Goal: Find specific page/section: Find specific page/section

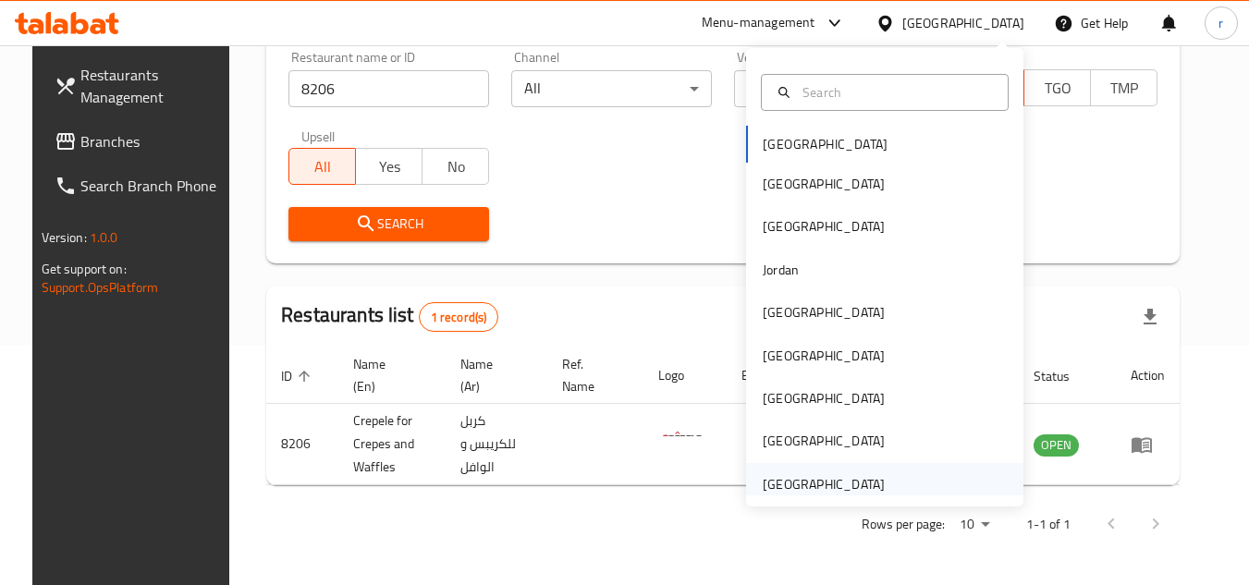
click at [800, 482] on div "[GEOGRAPHIC_DATA]" at bounding box center [824, 484] width 122 height 20
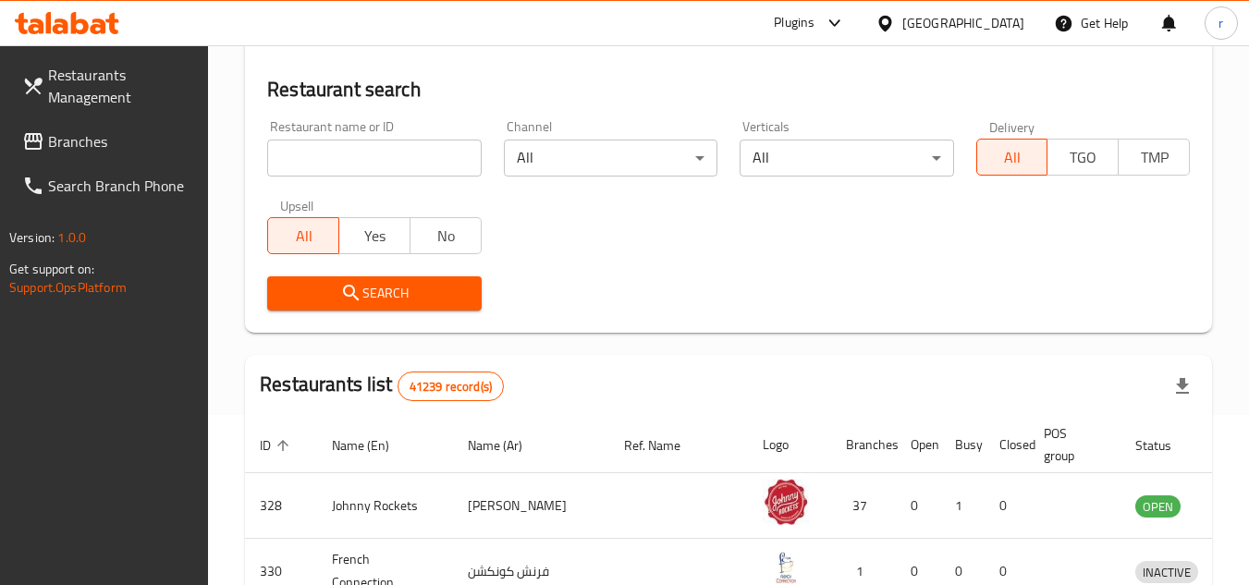
scroll to position [239, 0]
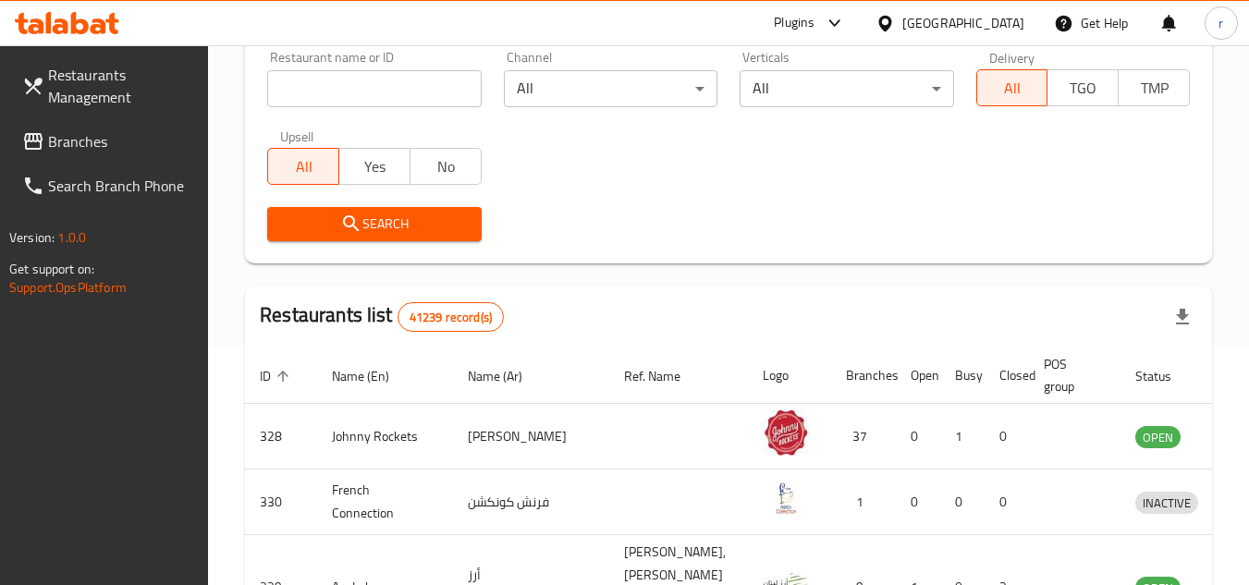
click at [84, 150] on span "Branches" at bounding box center [121, 141] width 146 height 22
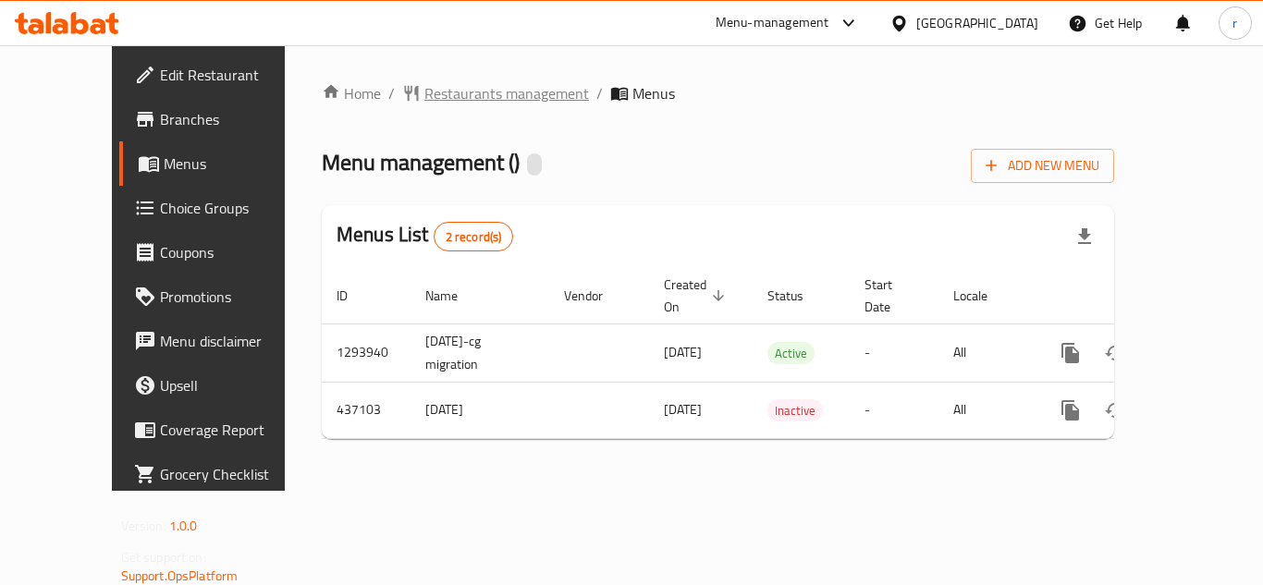
click at [458, 91] on span "Restaurants management" at bounding box center [506, 93] width 165 height 22
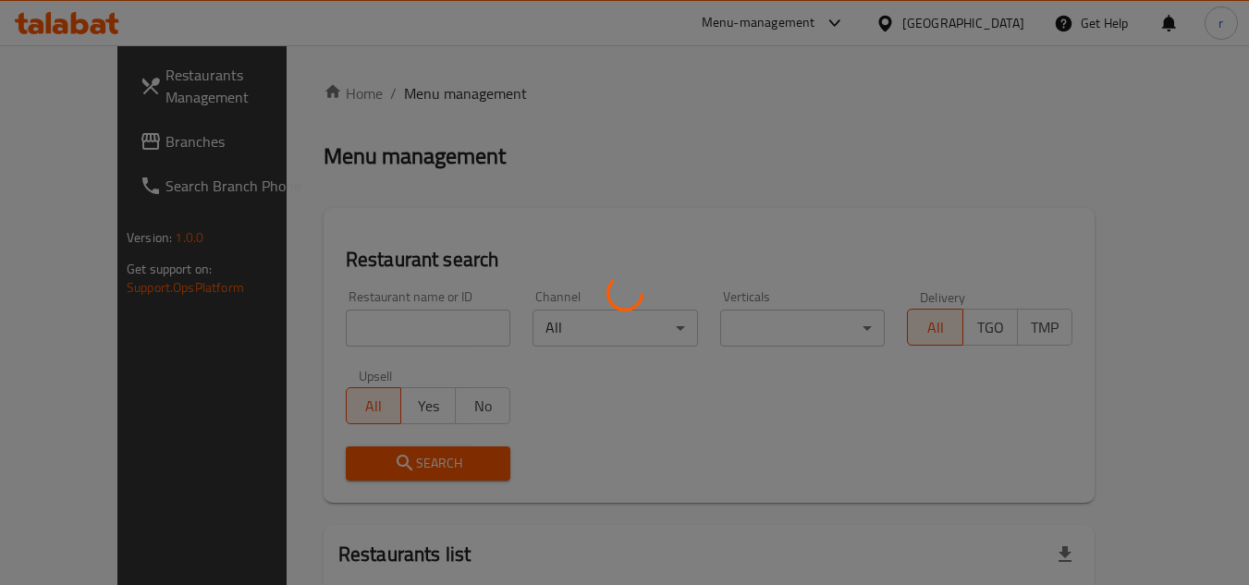
click at [368, 348] on div at bounding box center [624, 292] width 1249 height 585
click at [370, 333] on div at bounding box center [624, 292] width 1249 height 585
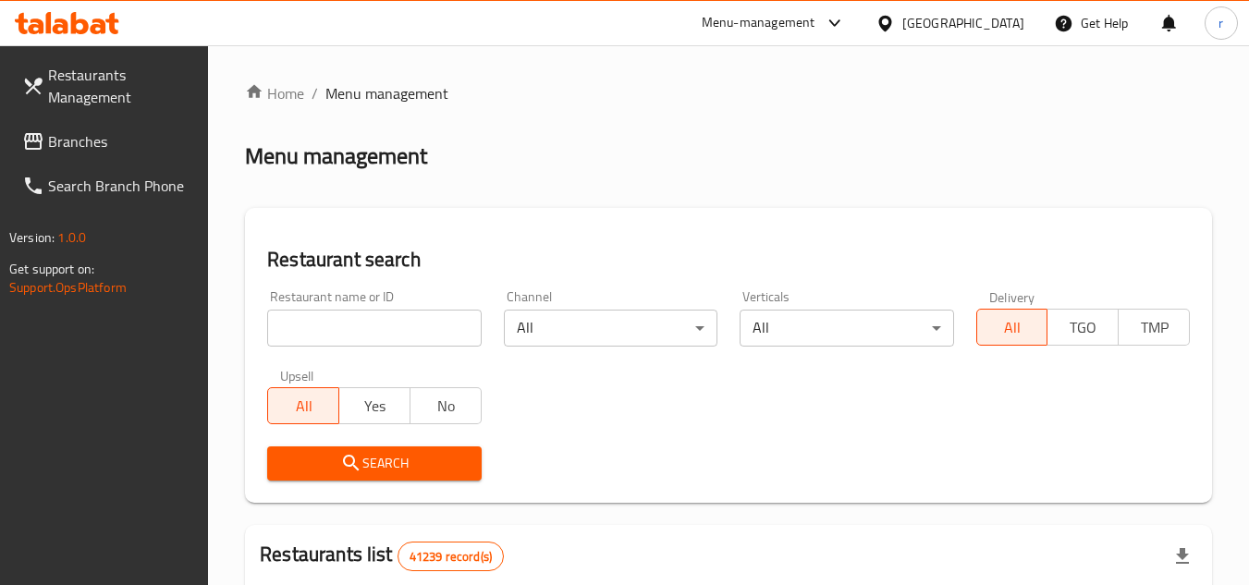
click at [367, 326] on input "search" at bounding box center [374, 328] width 214 height 37
paste input "632673"
type input "632673"
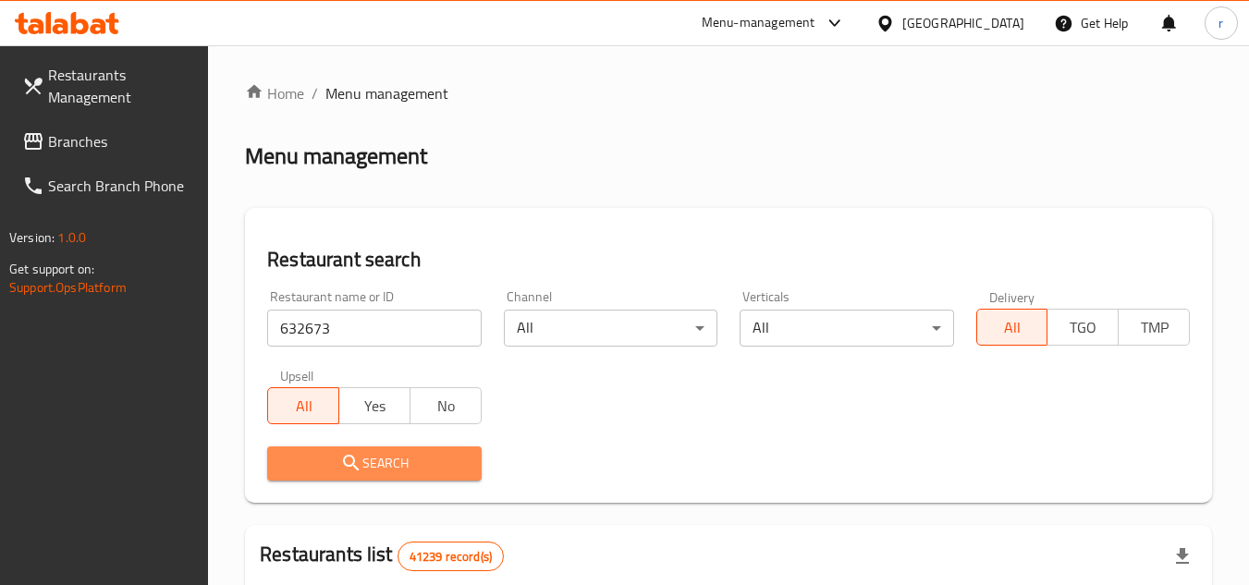
click at [349, 467] on icon "submit" at bounding box center [351, 463] width 16 height 16
click at [349, 467] on div at bounding box center [624, 292] width 1249 height 585
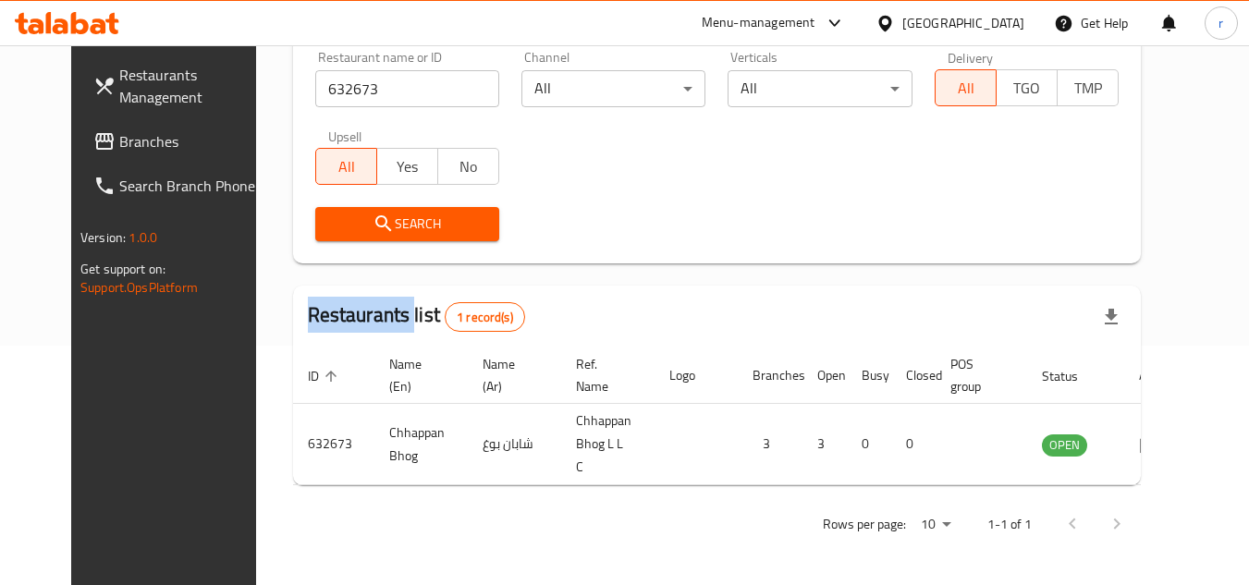
scroll to position [224, 0]
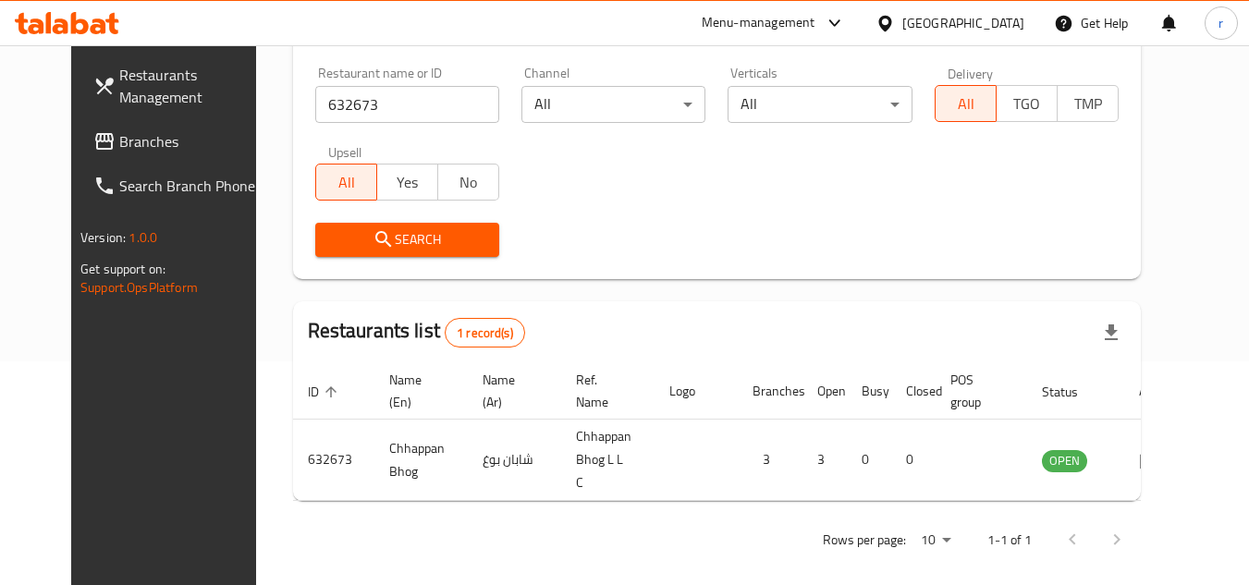
click at [978, 28] on div "[GEOGRAPHIC_DATA]" at bounding box center [963, 23] width 122 height 20
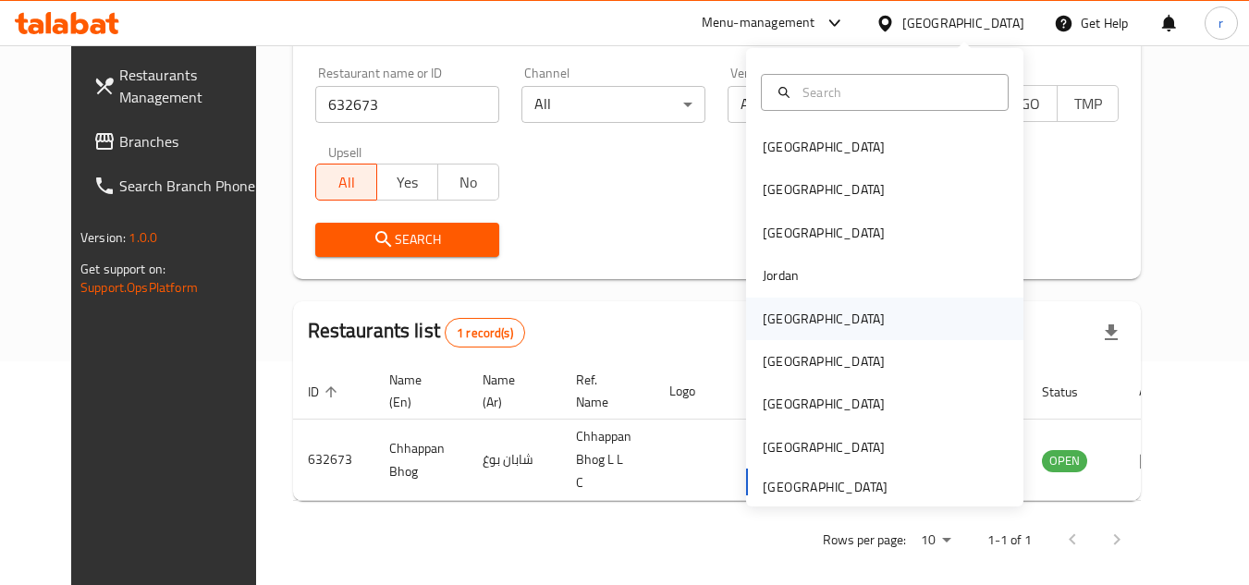
click at [787, 324] on div "[GEOGRAPHIC_DATA]" at bounding box center [824, 319] width 122 height 20
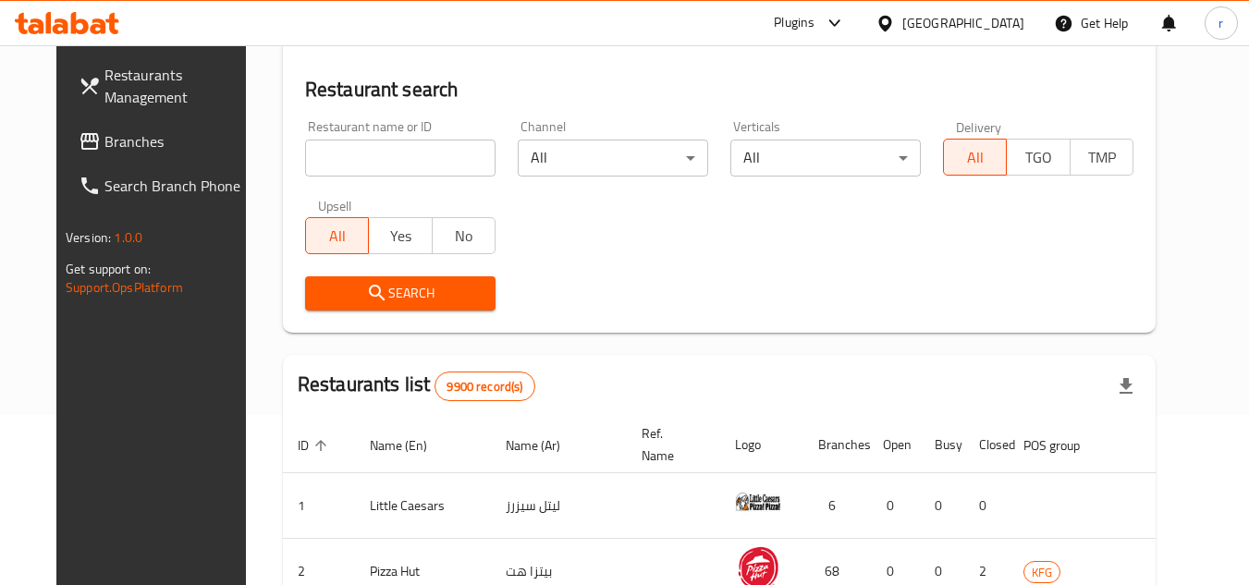
scroll to position [224, 0]
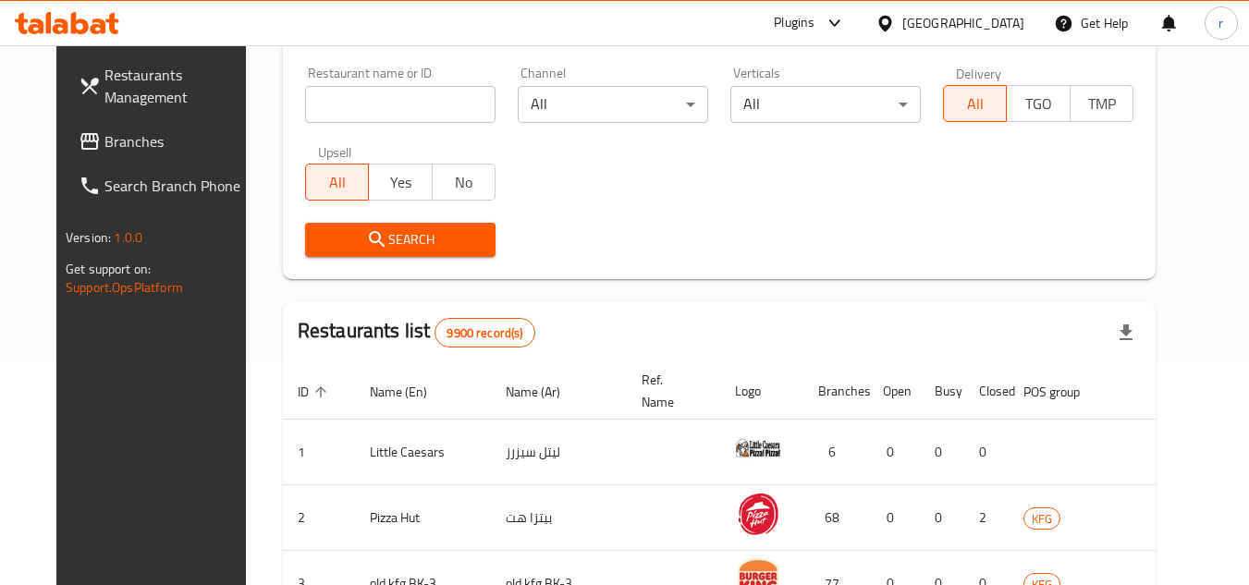
click at [104, 141] on span "Branches" at bounding box center [177, 141] width 146 height 22
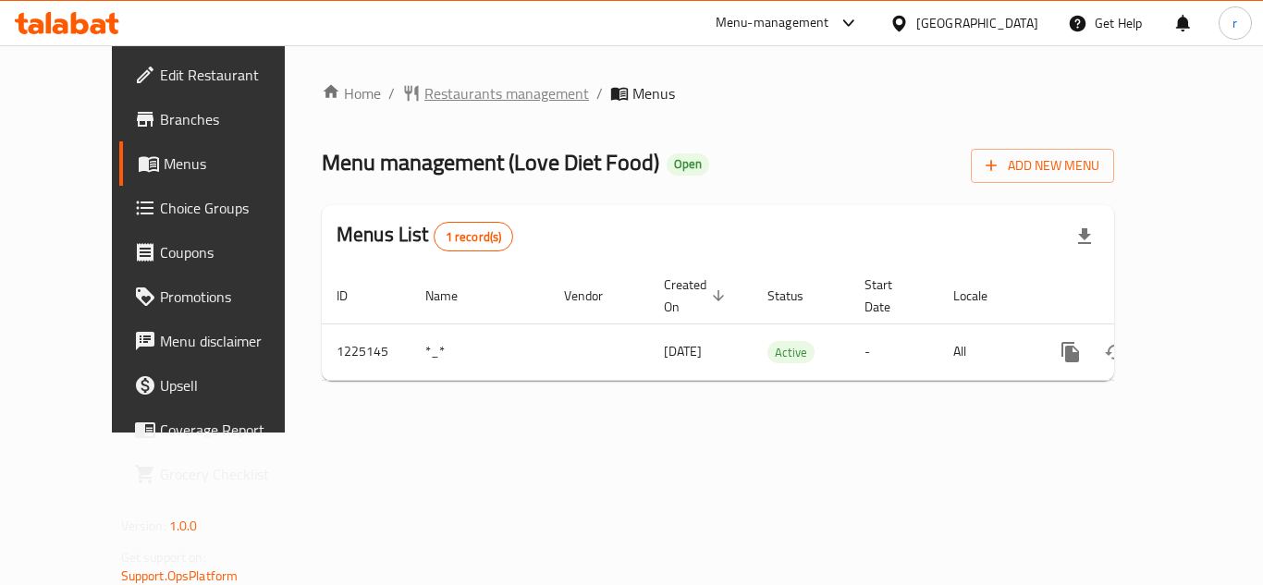
click at [454, 99] on span "Restaurants management" at bounding box center [506, 93] width 165 height 22
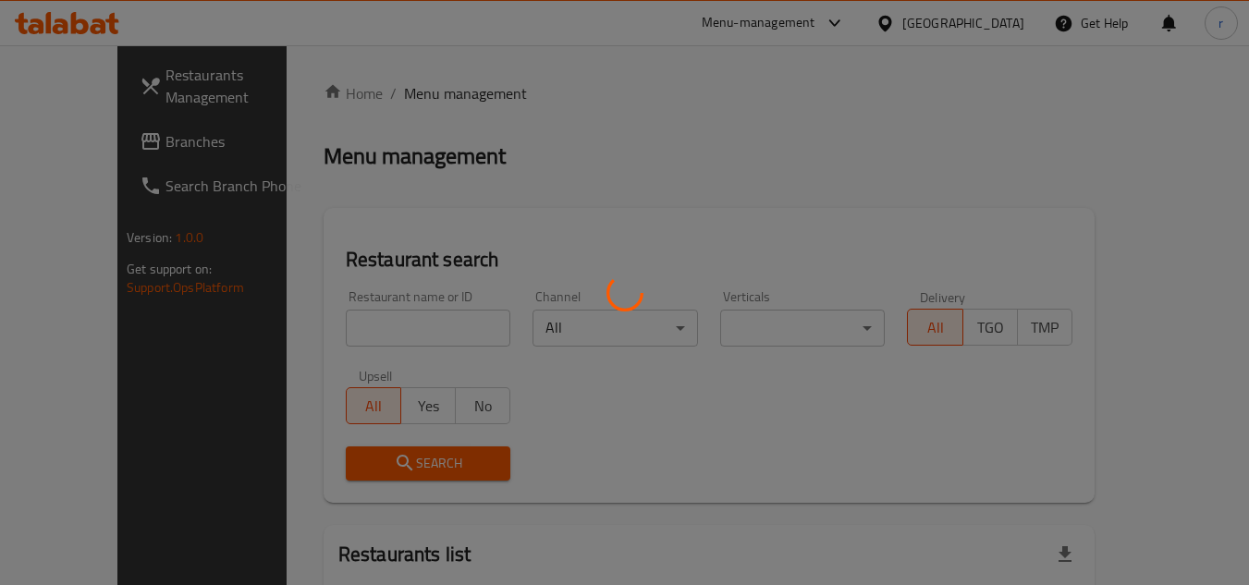
click at [364, 328] on div at bounding box center [624, 292] width 1249 height 585
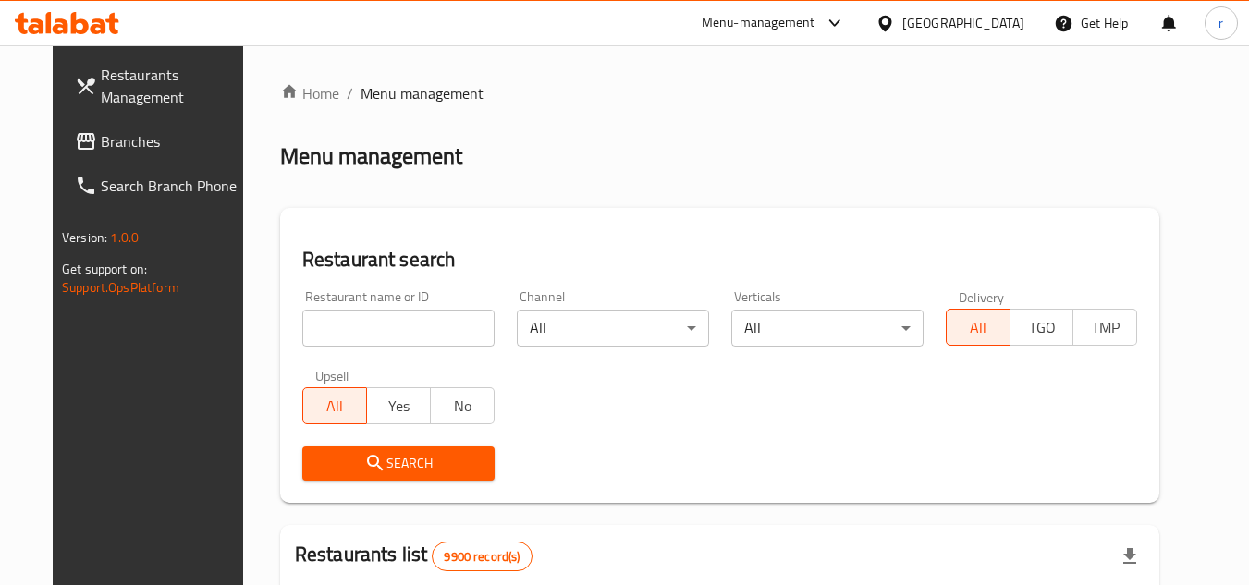
click at [364, 328] on input "search" at bounding box center [398, 328] width 192 height 37
click at [364, 323] on input "search" at bounding box center [398, 328] width 192 height 37
paste input "667051"
type input "667051"
click at [364, 456] on icon "submit" at bounding box center [375, 463] width 22 height 22
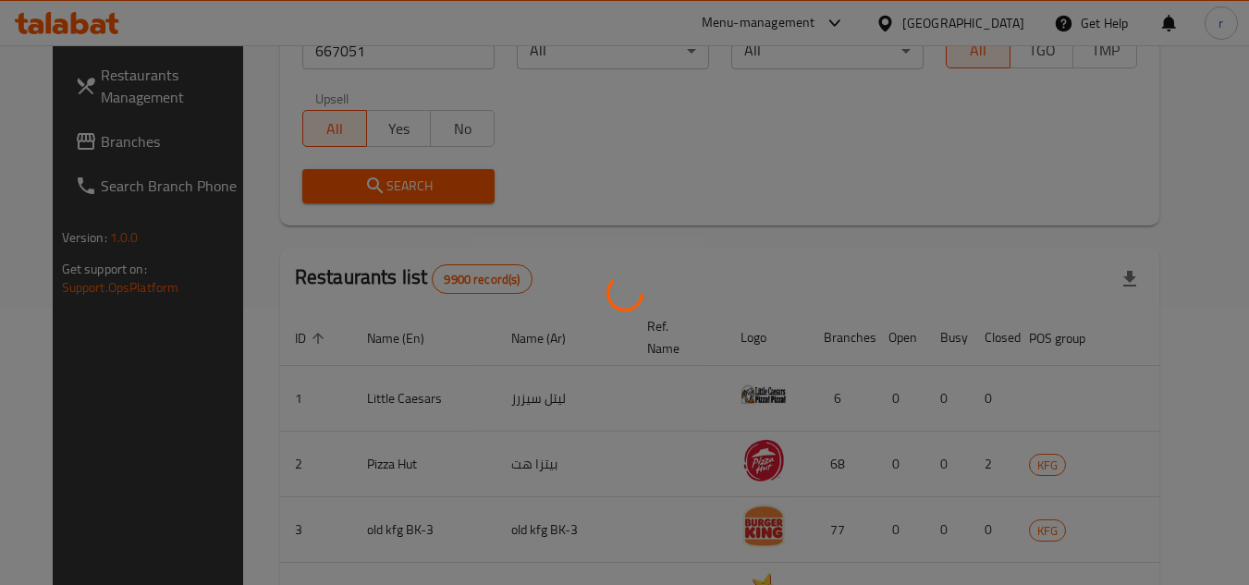
scroll to position [239, 0]
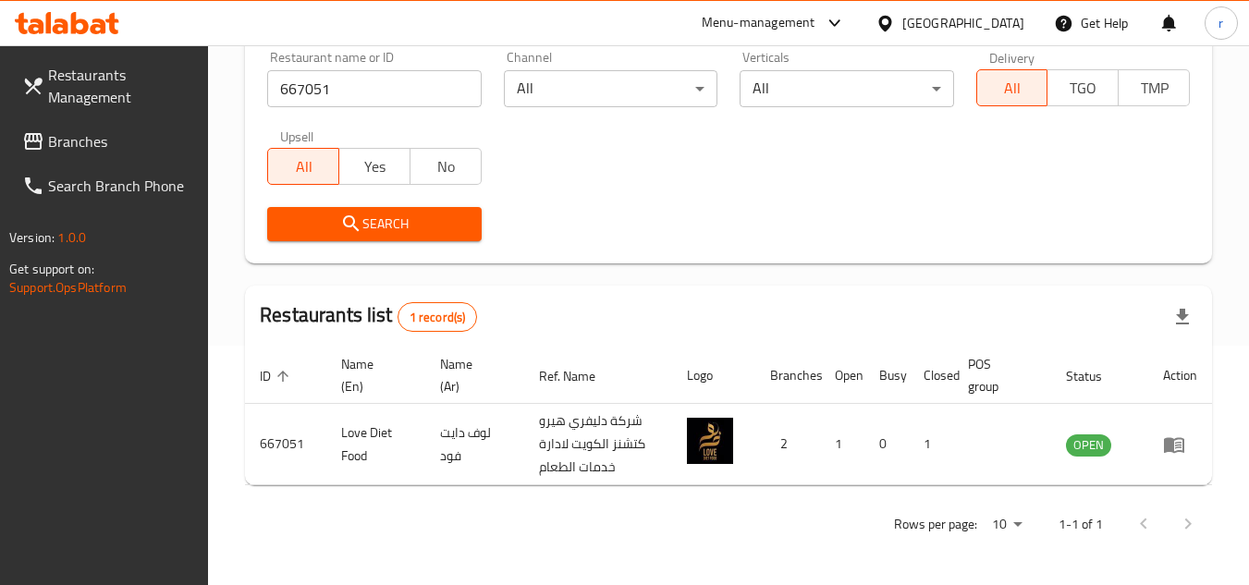
click at [1003, 23] on div "[GEOGRAPHIC_DATA]" at bounding box center [963, 23] width 122 height 20
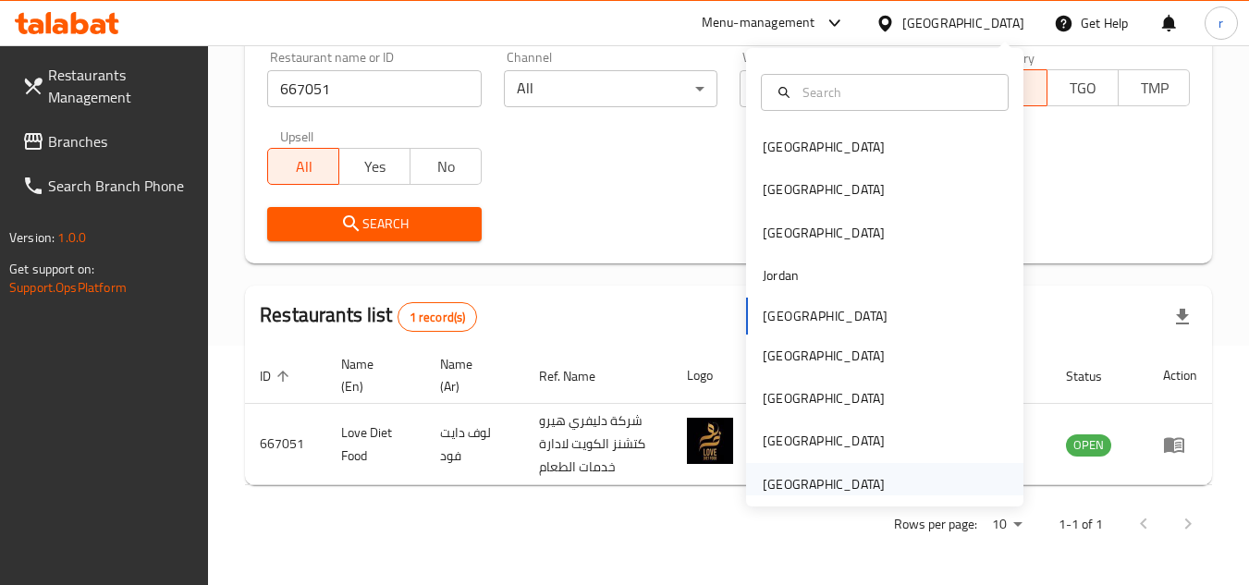
click at [816, 483] on div "[GEOGRAPHIC_DATA]" at bounding box center [824, 484] width 122 height 20
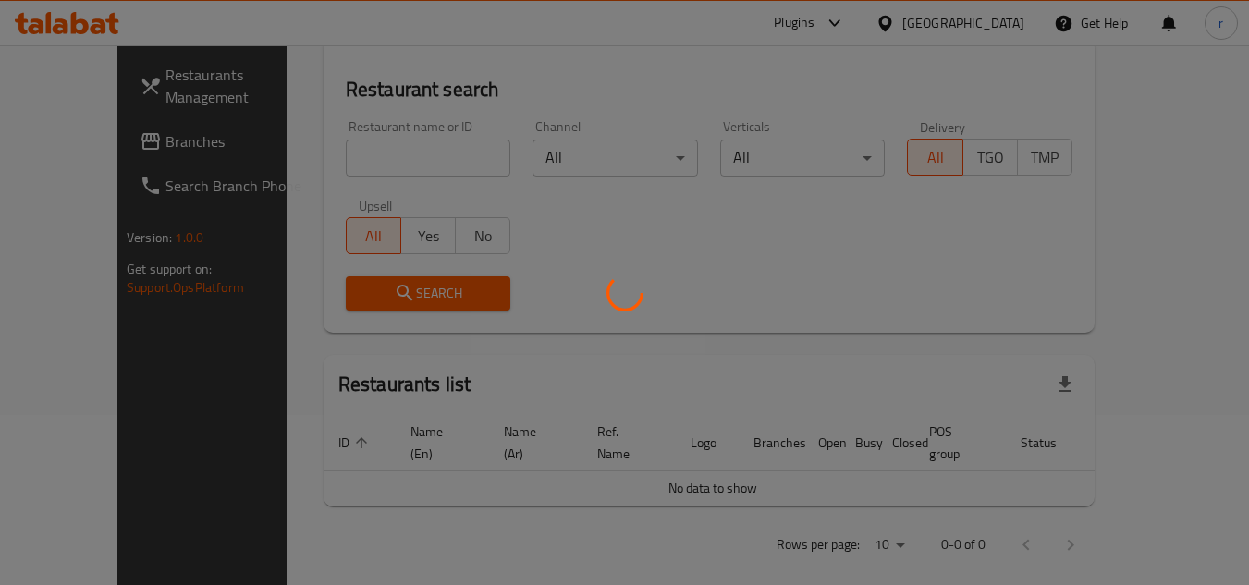
scroll to position [239, 0]
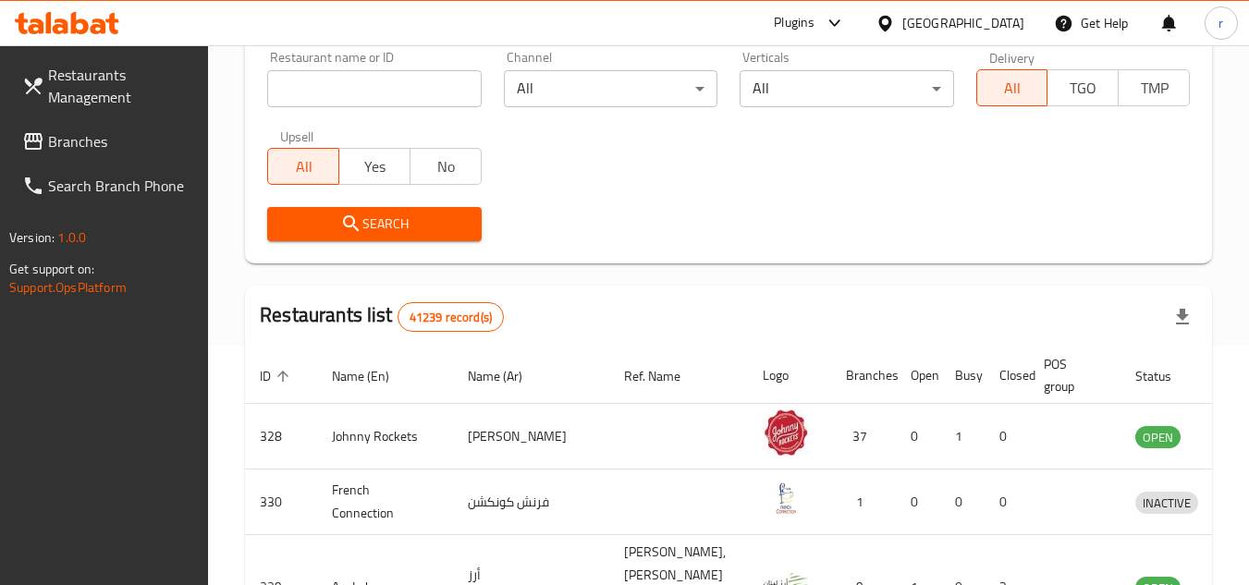
click at [99, 144] on span "Branches" at bounding box center [121, 141] width 146 height 22
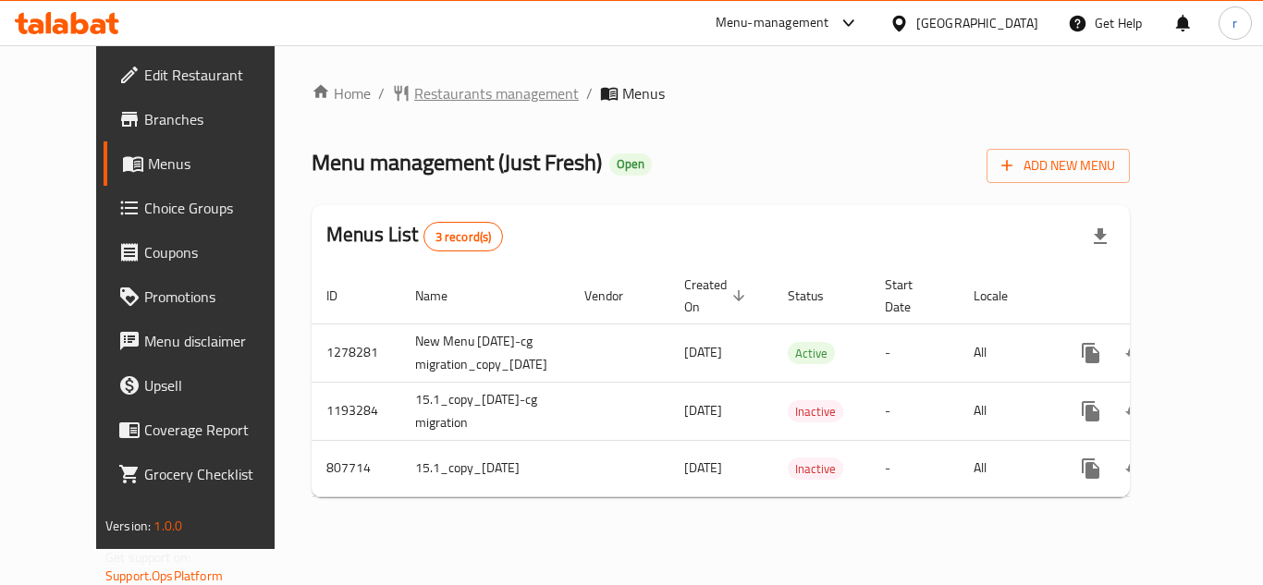
click at [414, 98] on span "Restaurants management" at bounding box center [496, 93] width 165 height 22
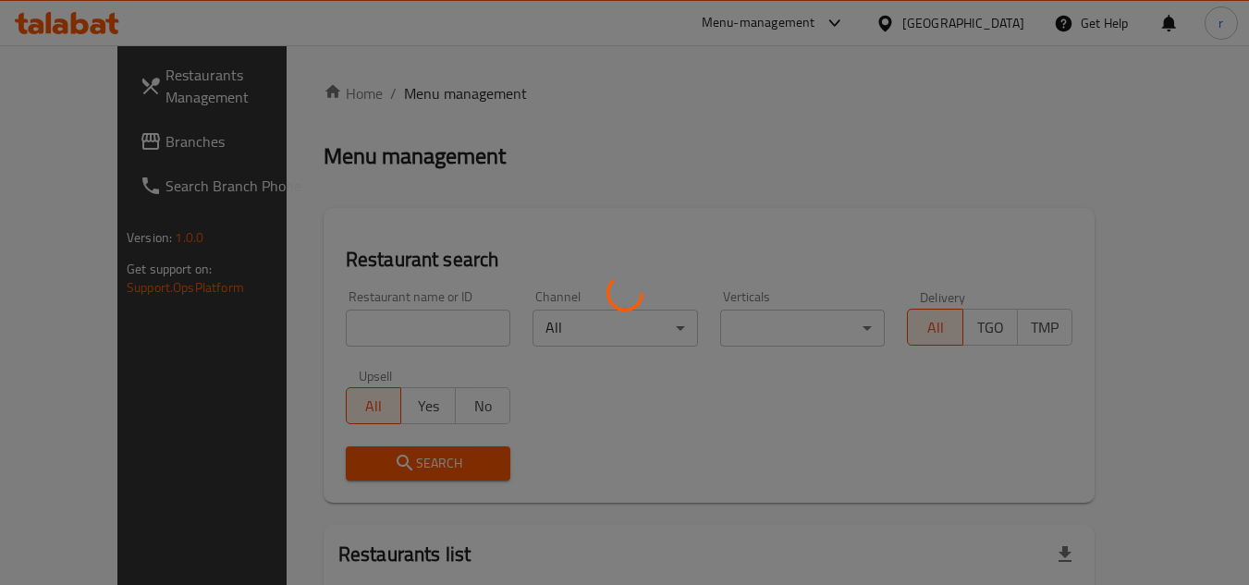
click at [353, 322] on div at bounding box center [624, 292] width 1249 height 585
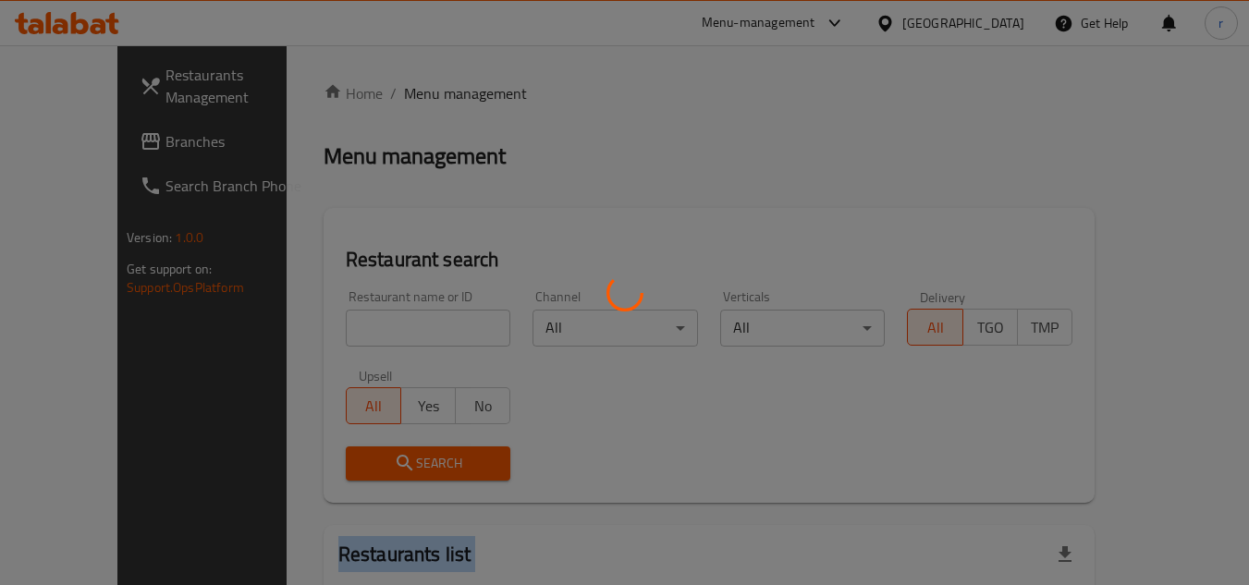
click at [353, 322] on div at bounding box center [624, 292] width 1249 height 585
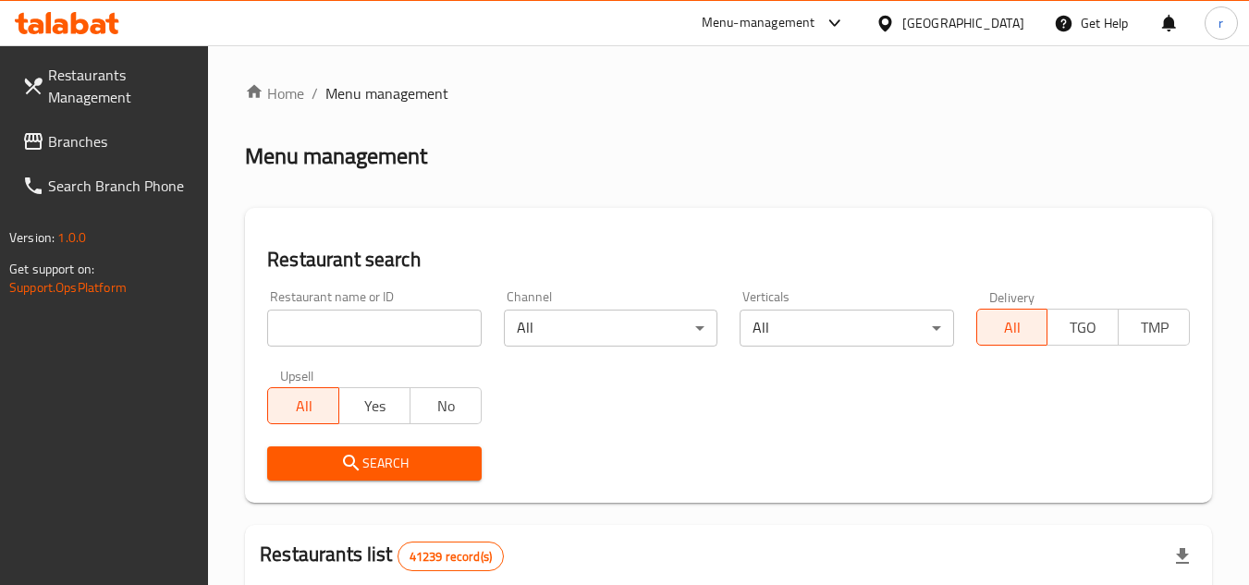
click at [353, 322] on input "search" at bounding box center [374, 328] width 214 height 37
paste input "8729"
type input "8729"
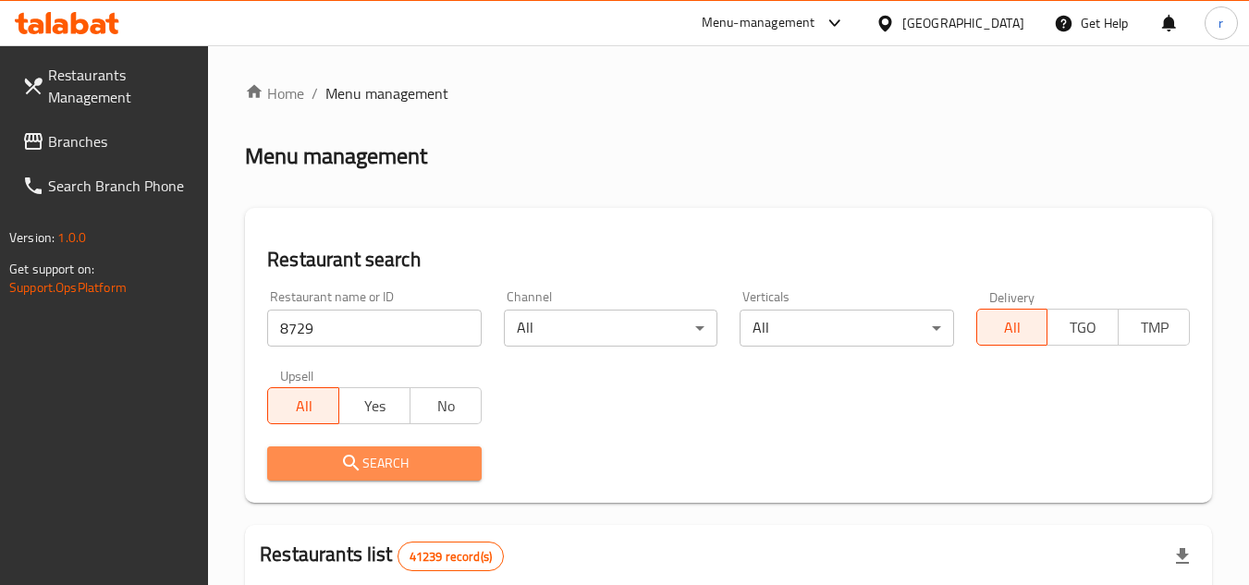
click at [333, 470] on span "Search" at bounding box center [374, 463] width 184 height 23
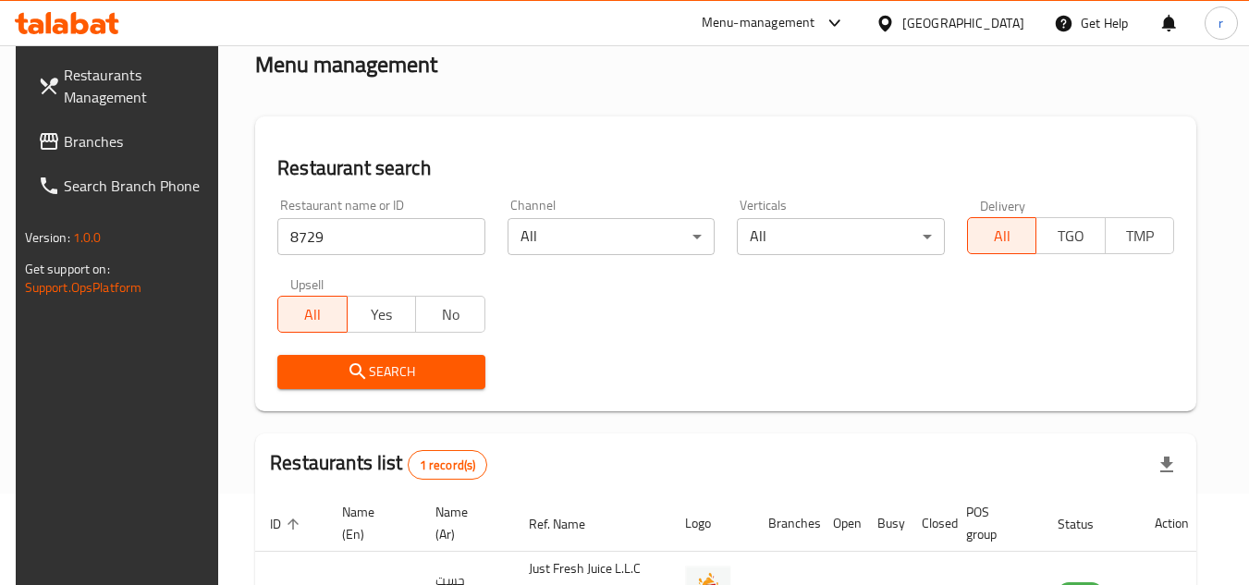
scroll to position [224, 0]
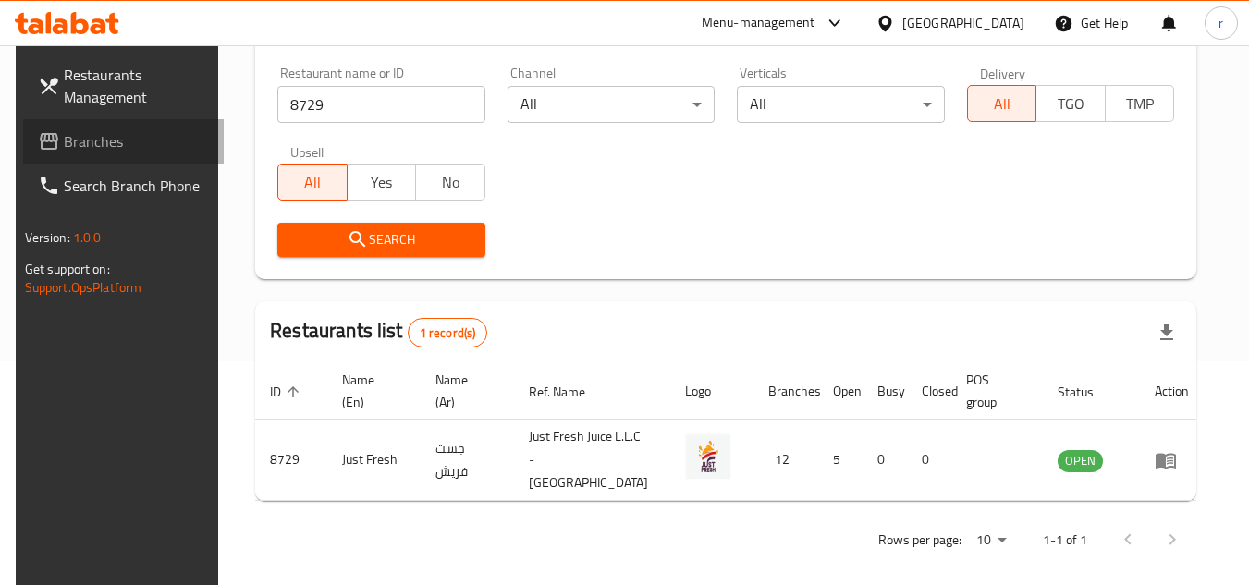
click at [111, 146] on span "Branches" at bounding box center [137, 141] width 146 height 22
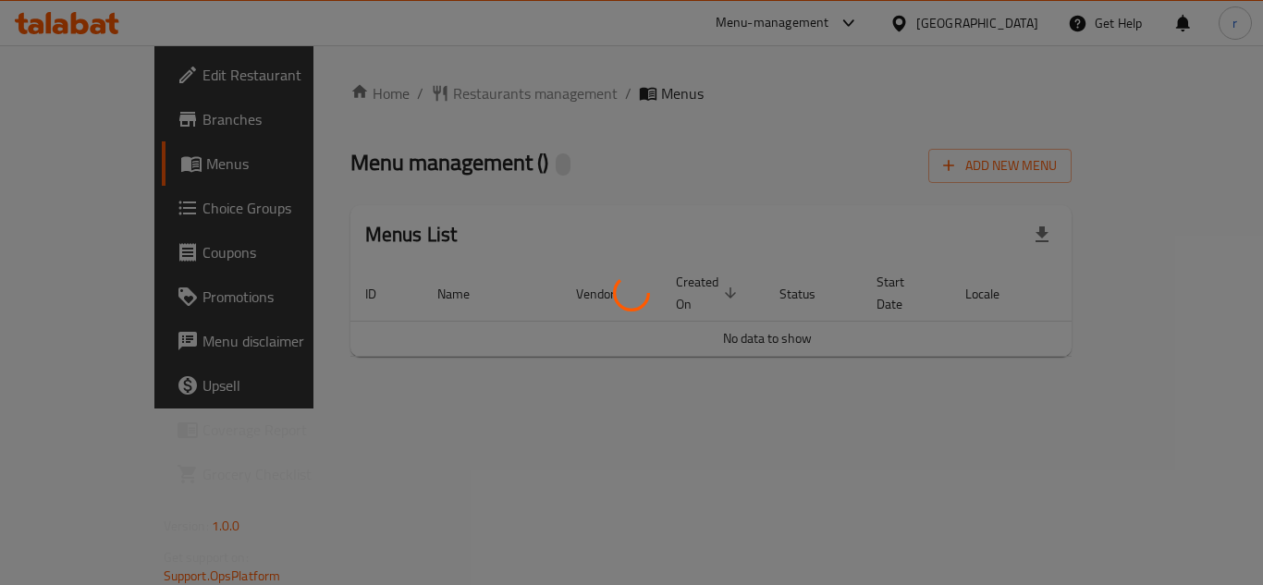
click at [422, 97] on div at bounding box center [631, 292] width 1263 height 585
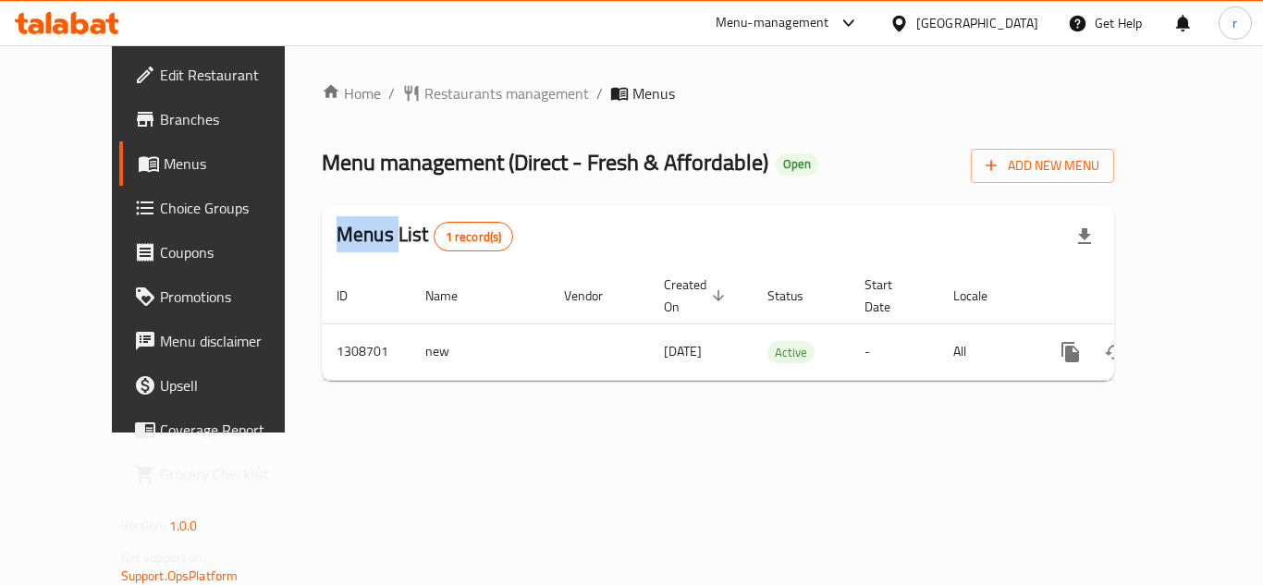
click at [422, 97] on div "Home / Restaurants management / Menus Menu management ( Direct - Fresh & Afford…" at bounding box center [718, 238] width 792 height 313
click at [424, 97] on span "Restaurants management" at bounding box center [506, 93] width 165 height 22
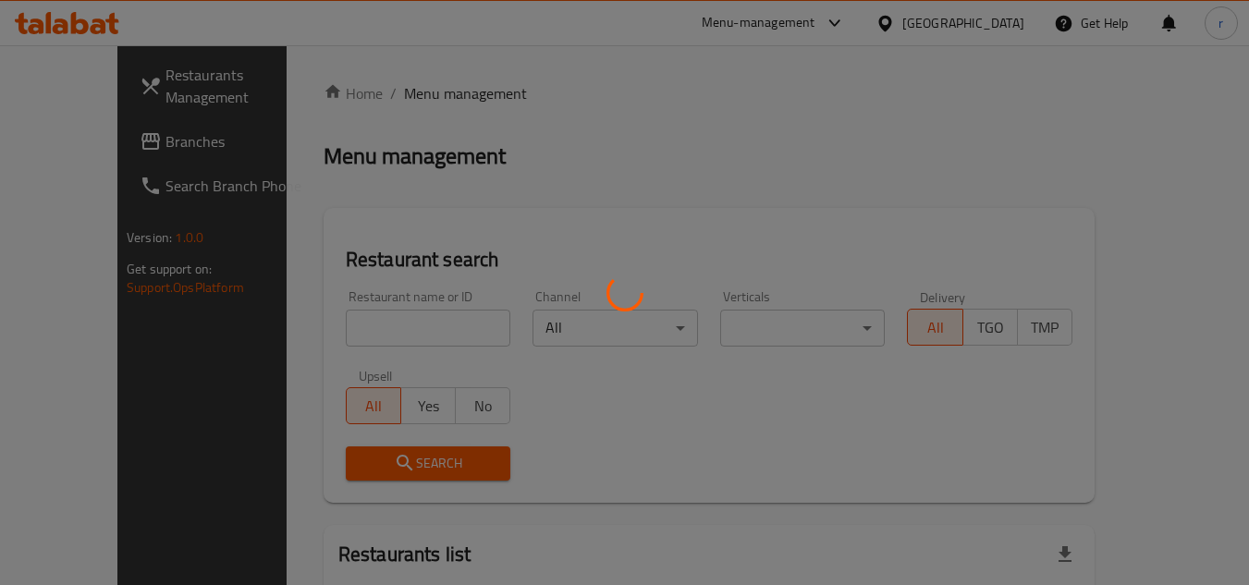
click at [385, 322] on div at bounding box center [624, 292] width 1249 height 585
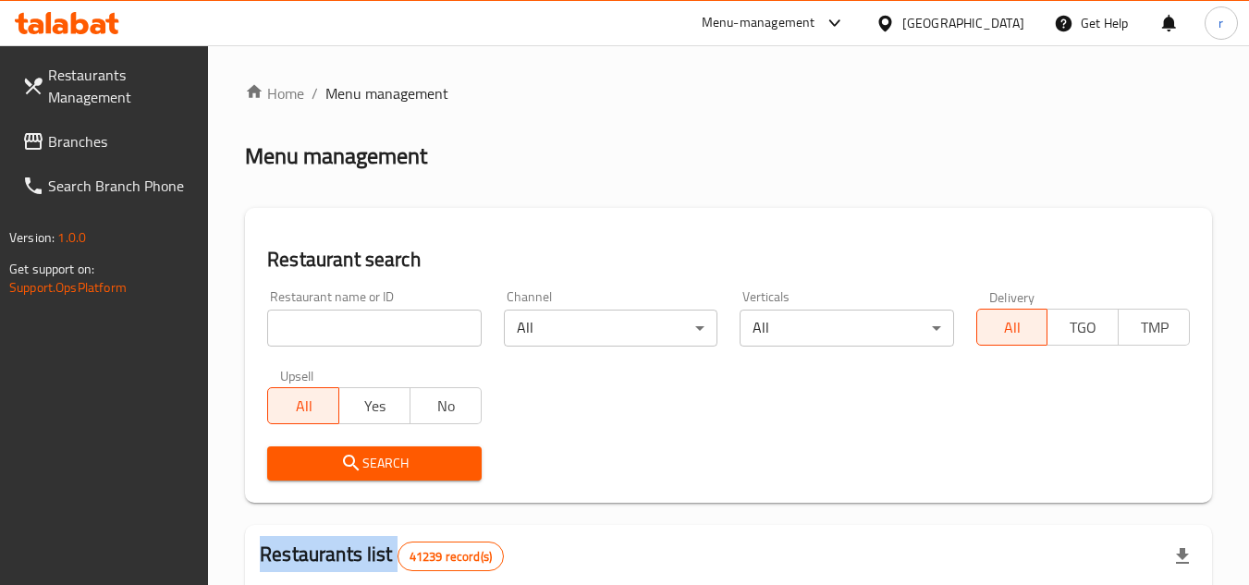
click at [385, 320] on div at bounding box center [624, 292] width 1249 height 585
click at [385, 320] on input "search" at bounding box center [374, 328] width 214 height 37
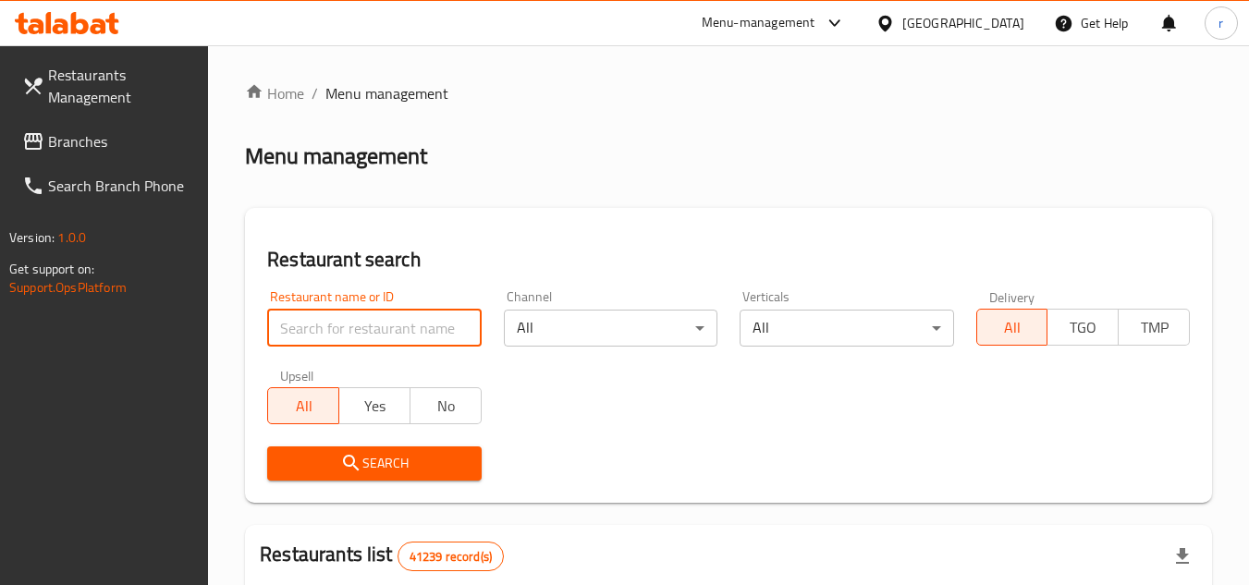
paste input "704997"
type input "704997"
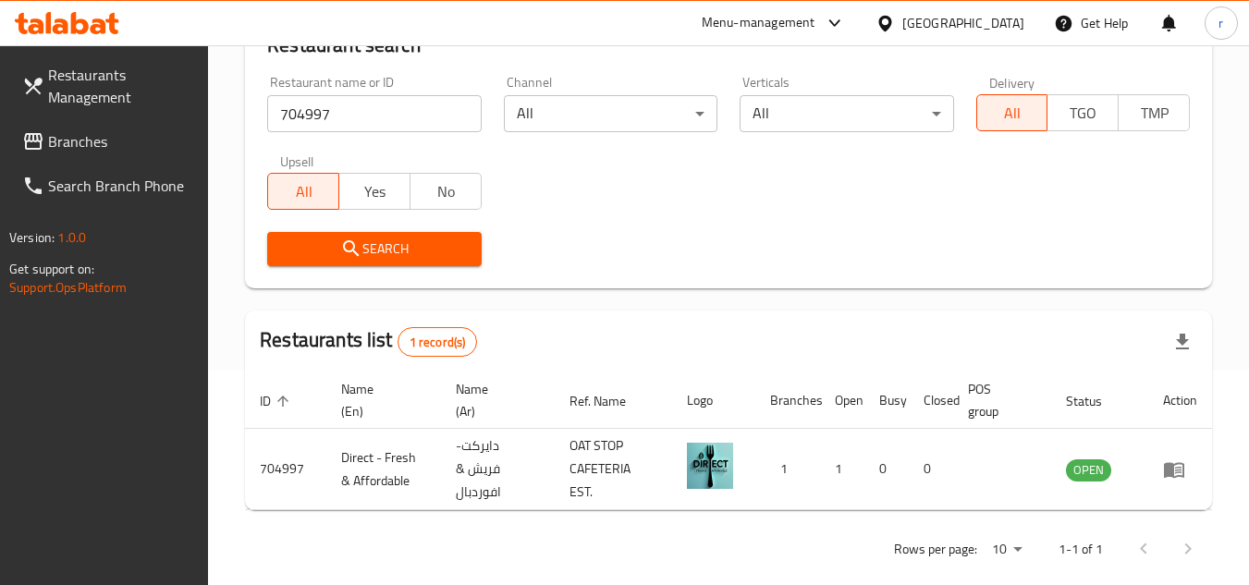
scroll to position [239, 0]
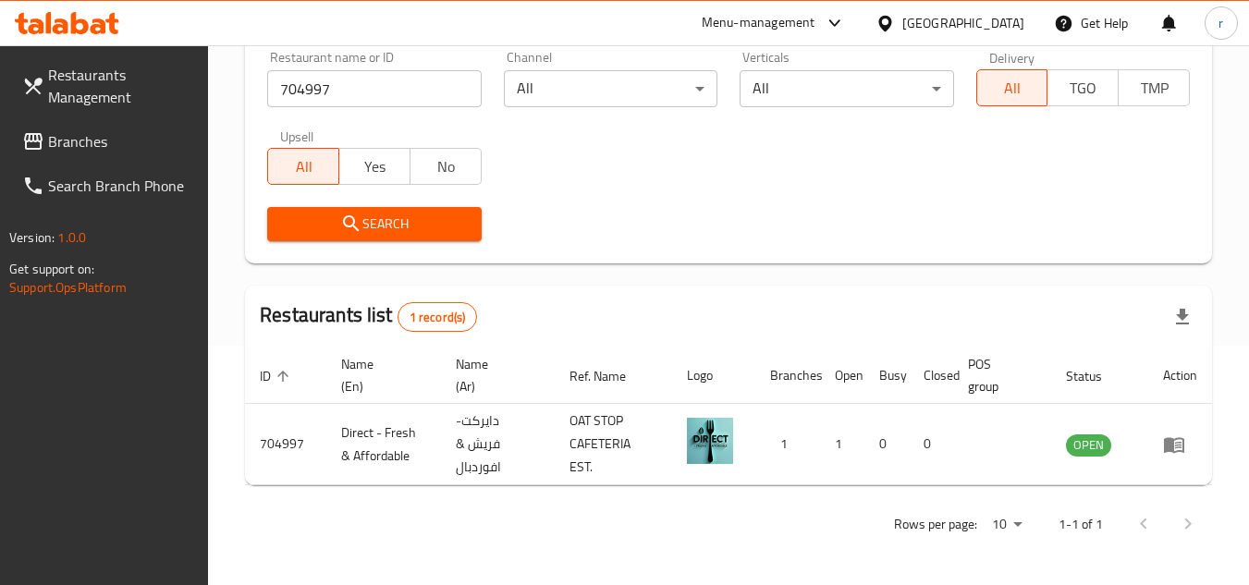
click at [991, 29] on div "[GEOGRAPHIC_DATA]" at bounding box center [963, 23] width 122 height 20
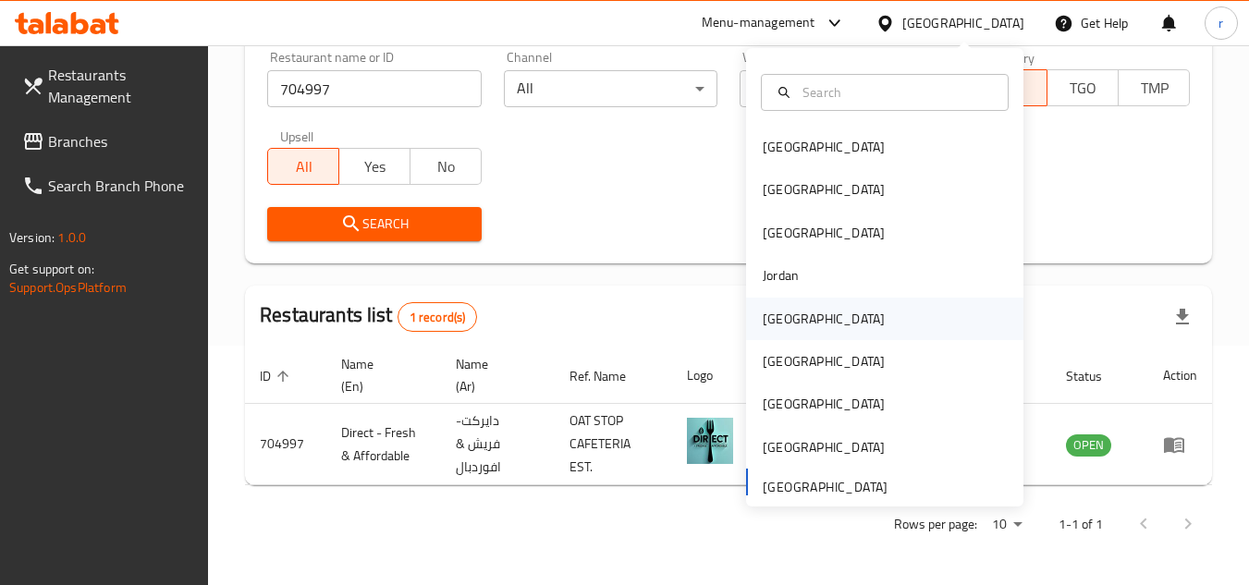
click at [764, 314] on div "Kuwait" at bounding box center [824, 319] width 122 height 20
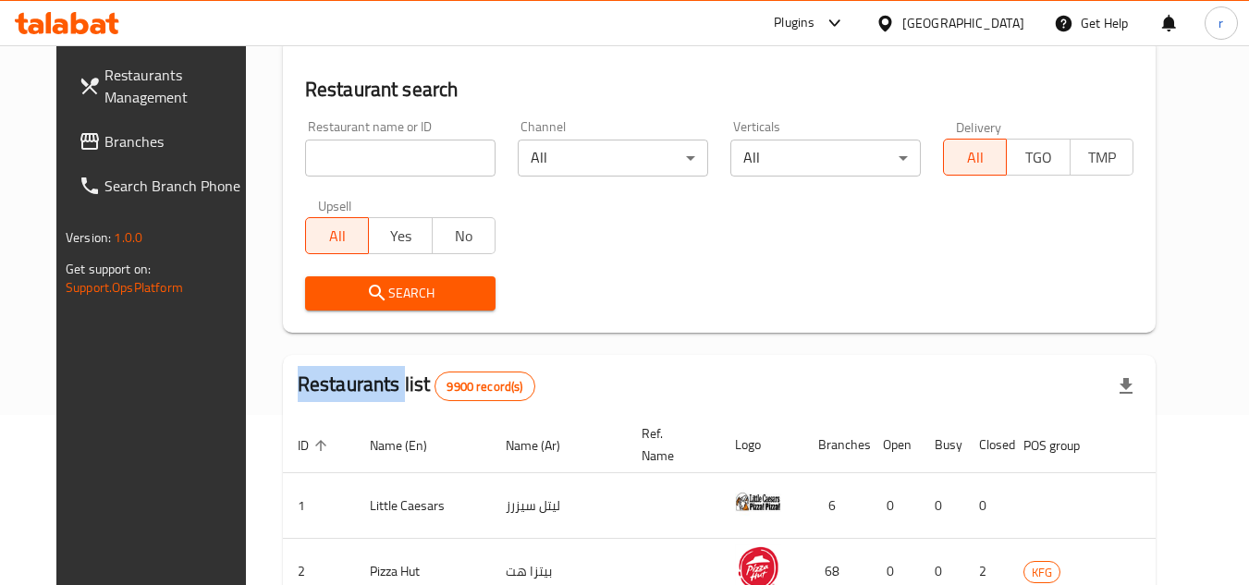
scroll to position [239, 0]
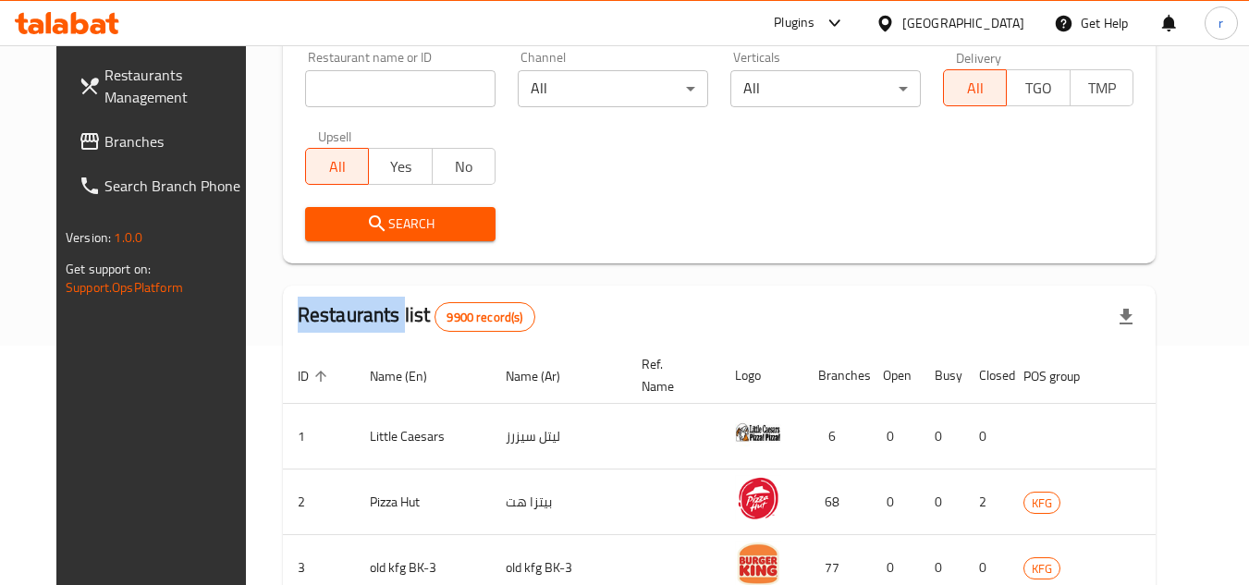
click at [104, 146] on span "Branches" at bounding box center [177, 141] width 146 height 22
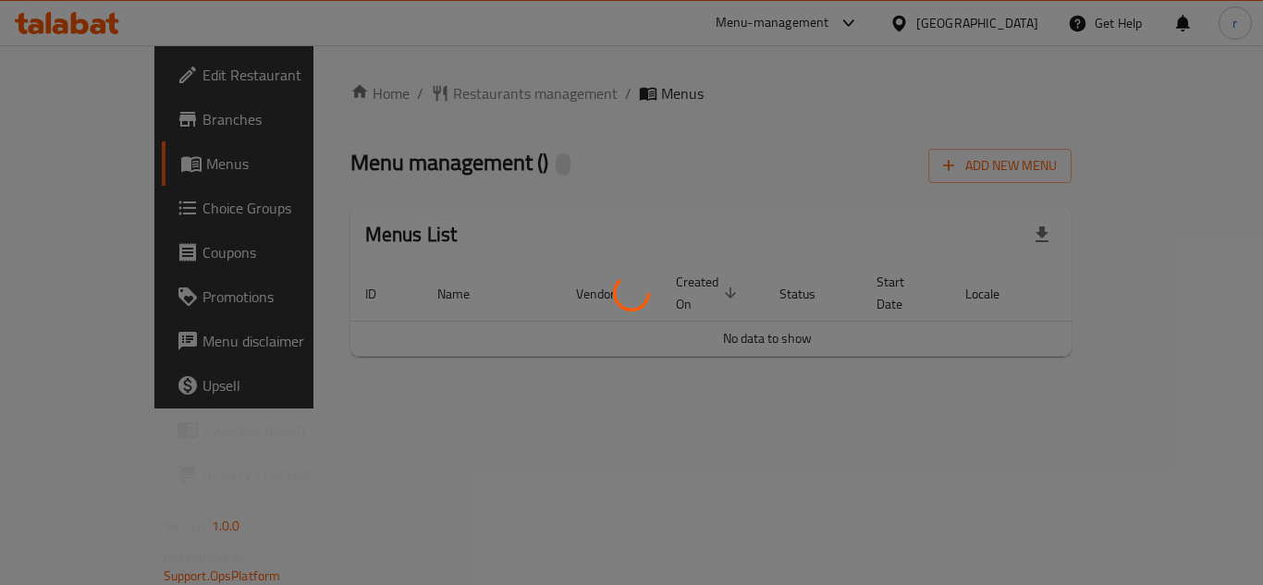
click at [530, 173] on div at bounding box center [631, 292] width 1263 height 585
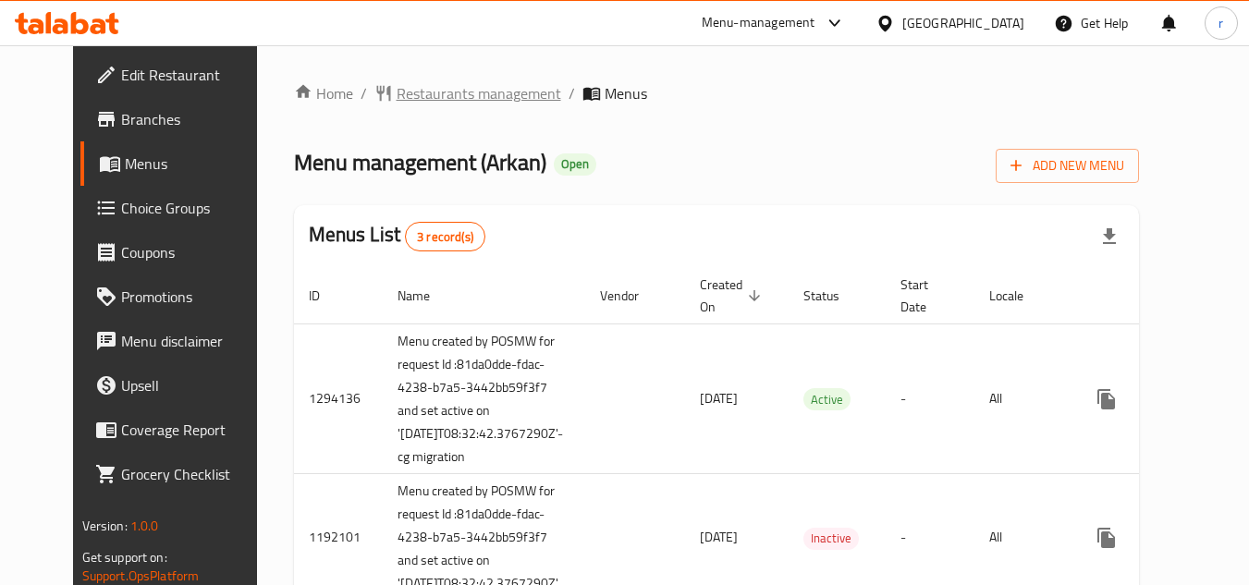
click at [458, 93] on span "Restaurants management" at bounding box center [479, 93] width 165 height 22
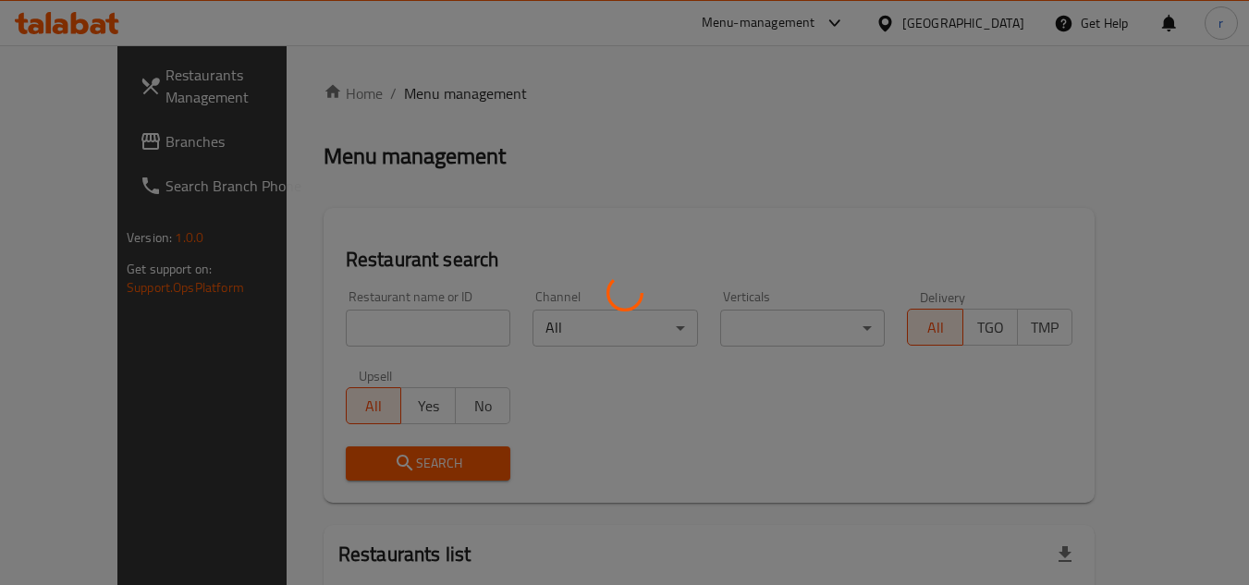
click at [360, 324] on div at bounding box center [624, 292] width 1249 height 585
click at [360, 319] on div at bounding box center [624, 292] width 1249 height 585
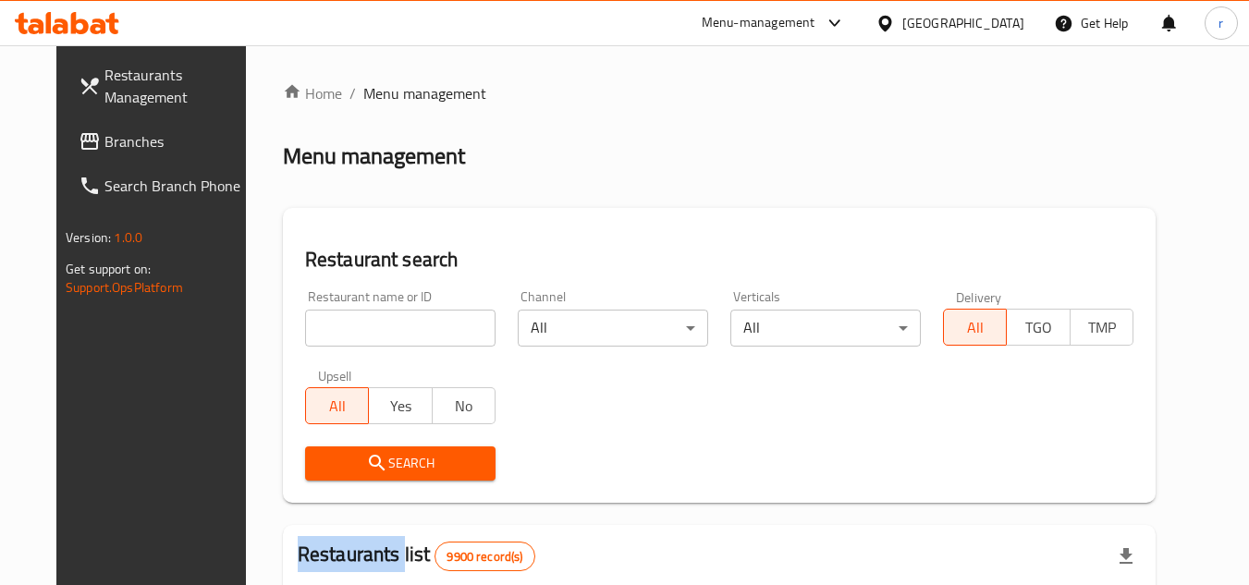
click at [360, 319] on div "Home / Menu management Menu management Restaurant search Restaurant name or ID …" at bounding box center [719, 587] width 873 height 1010
click at [360, 319] on input "search" at bounding box center [400, 328] width 190 height 37
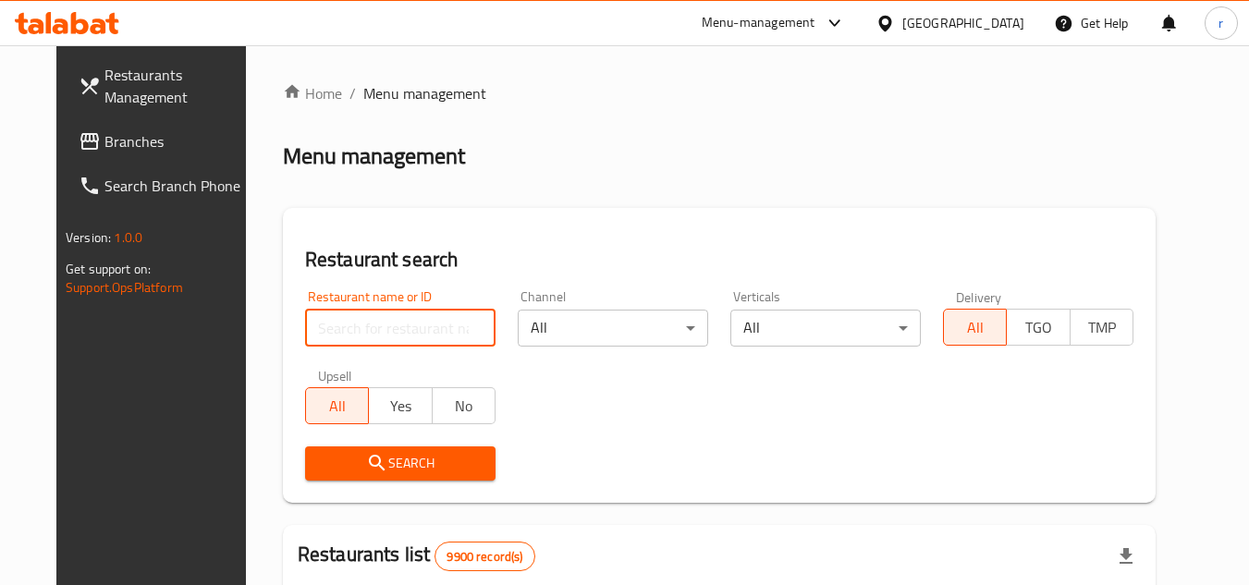
paste input "13810"
type input "13810"
click at [346, 448] on button "Search" at bounding box center [400, 463] width 190 height 34
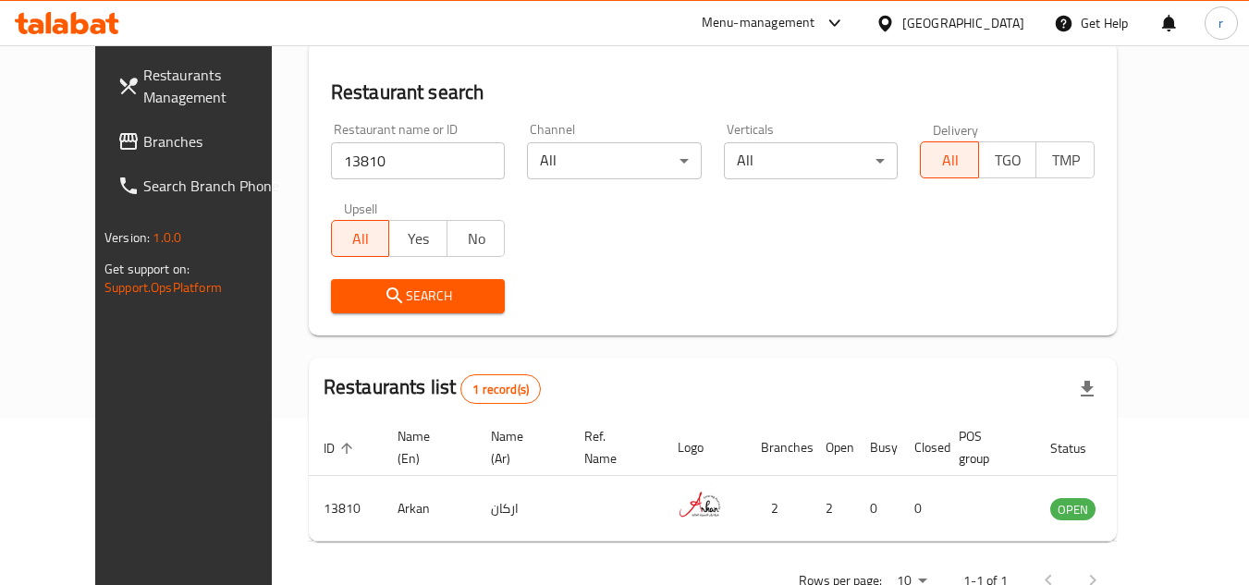
scroll to position [224, 0]
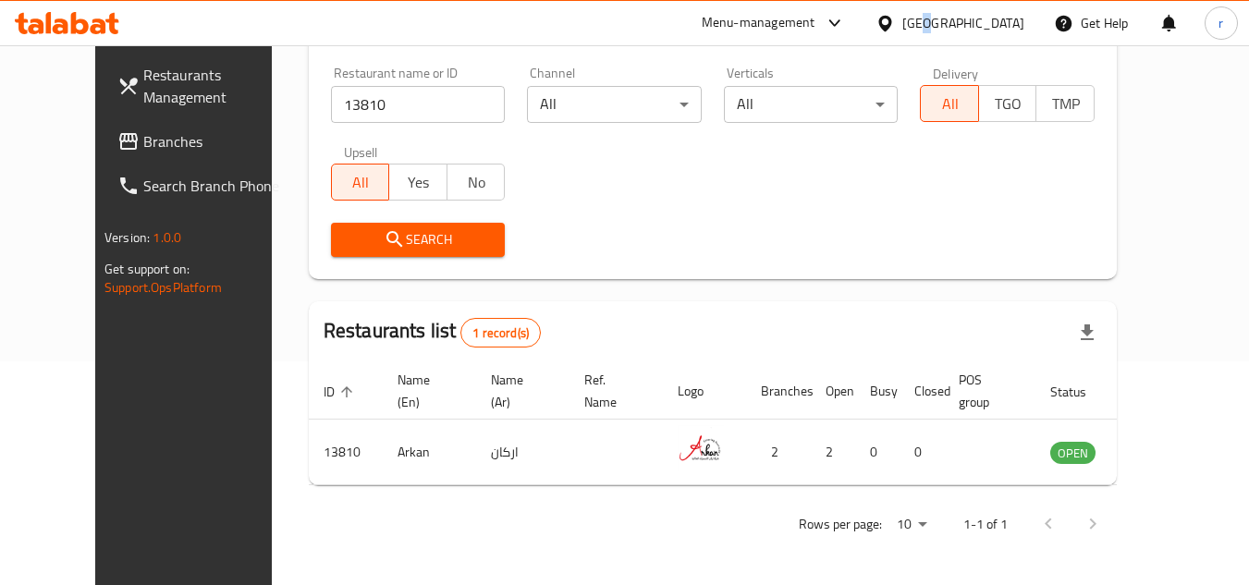
click at [1013, 17] on div "Kuwait" at bounding box center [963, 23] width 122 height 20
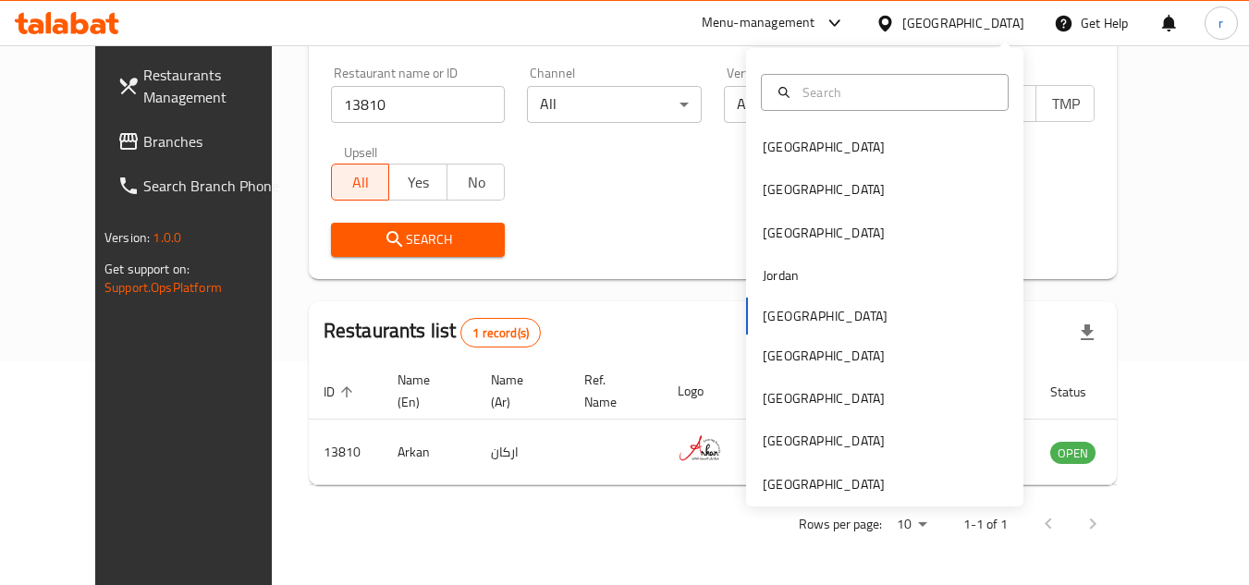
click at [1014, 20] on div "Kuwait" at bounding box center [963, 23] width 122 height 20
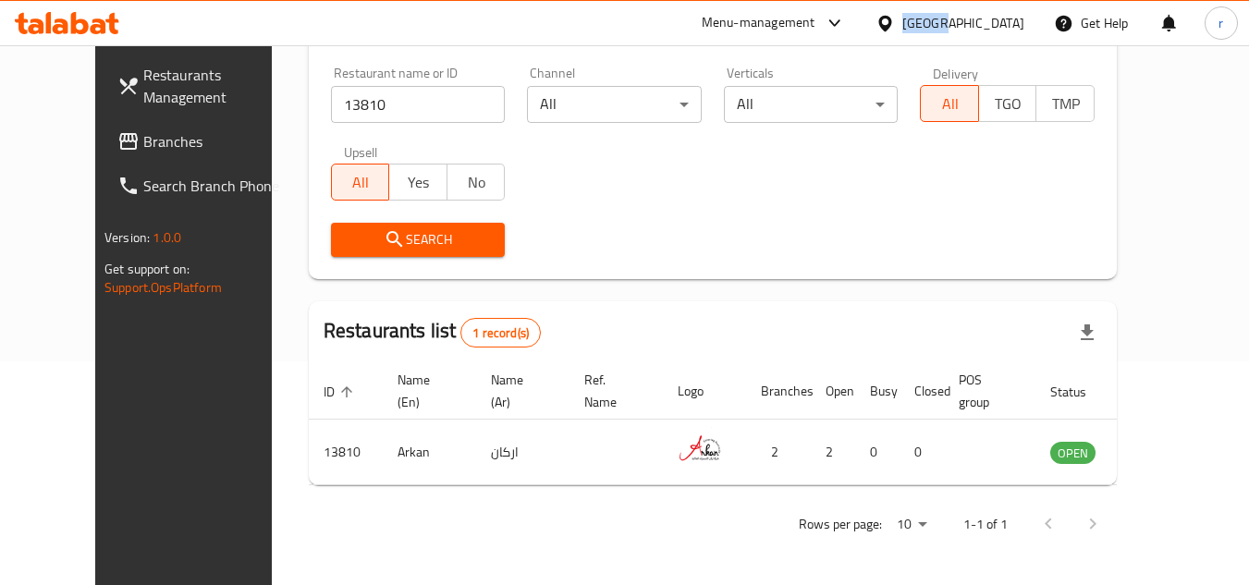
click at [1014, 20] on div "Kuwait" at bounding box center [963, 23] width 122 height 20
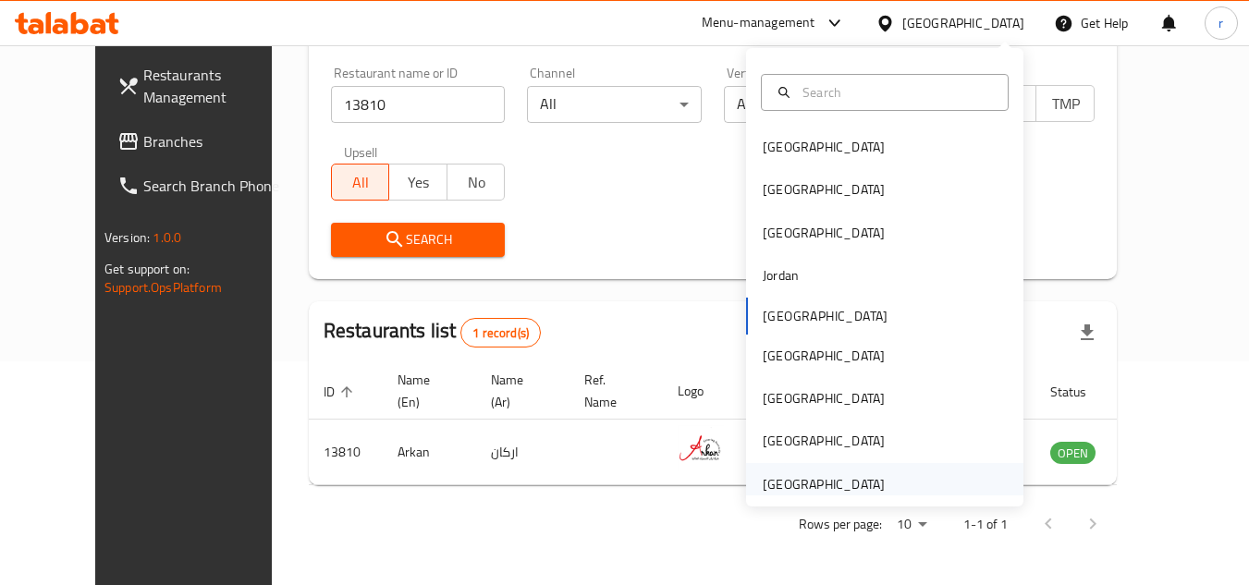
click at [822, 478] on div "[GEOGRAPHIC_DATA]" at bounding box center [824, 484] width 122 height 20
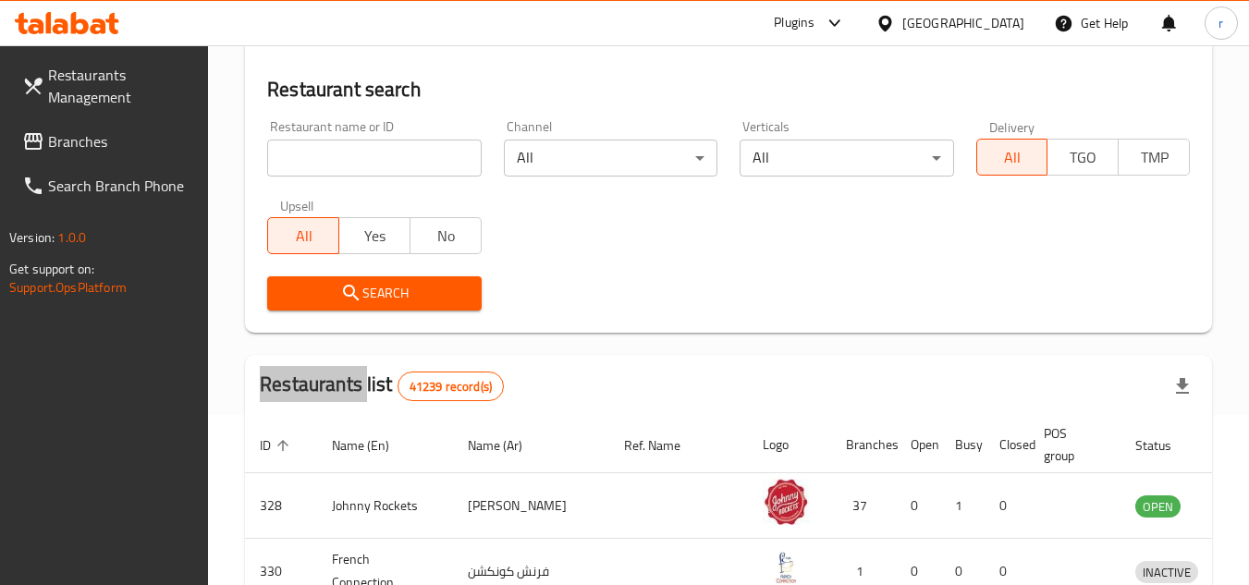
scroll to position [224, 0]
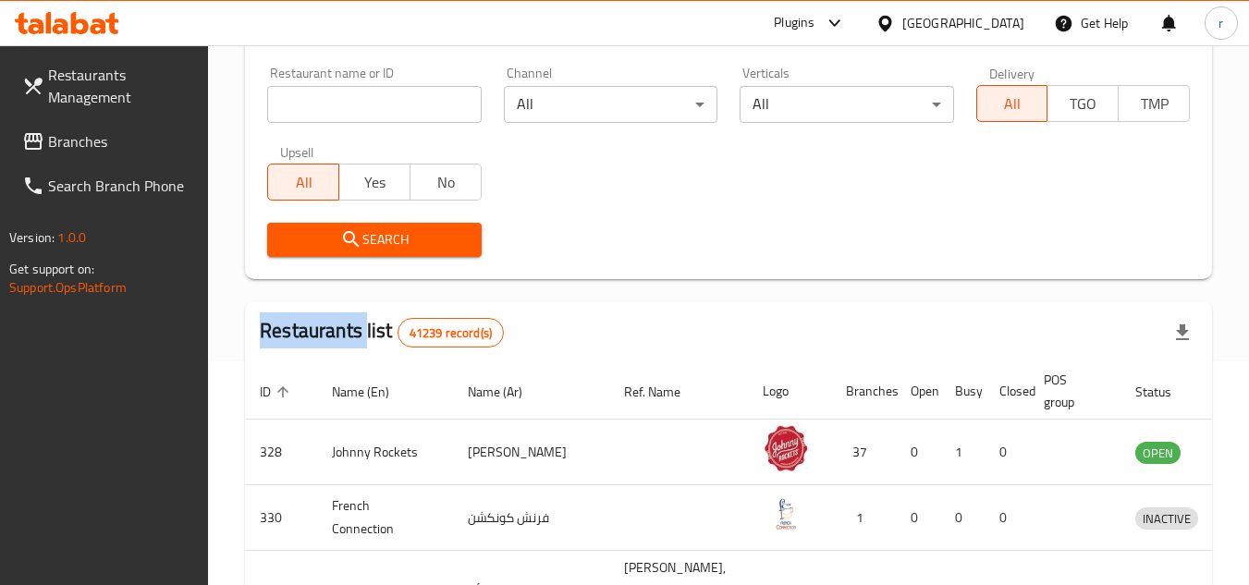
click at [53, 135] on span "Branches" at bounding box center [121, 141] width 146 height 22
click at [54, 135] on span "Branches" at bounding box center [121, 141] width 146 height 22
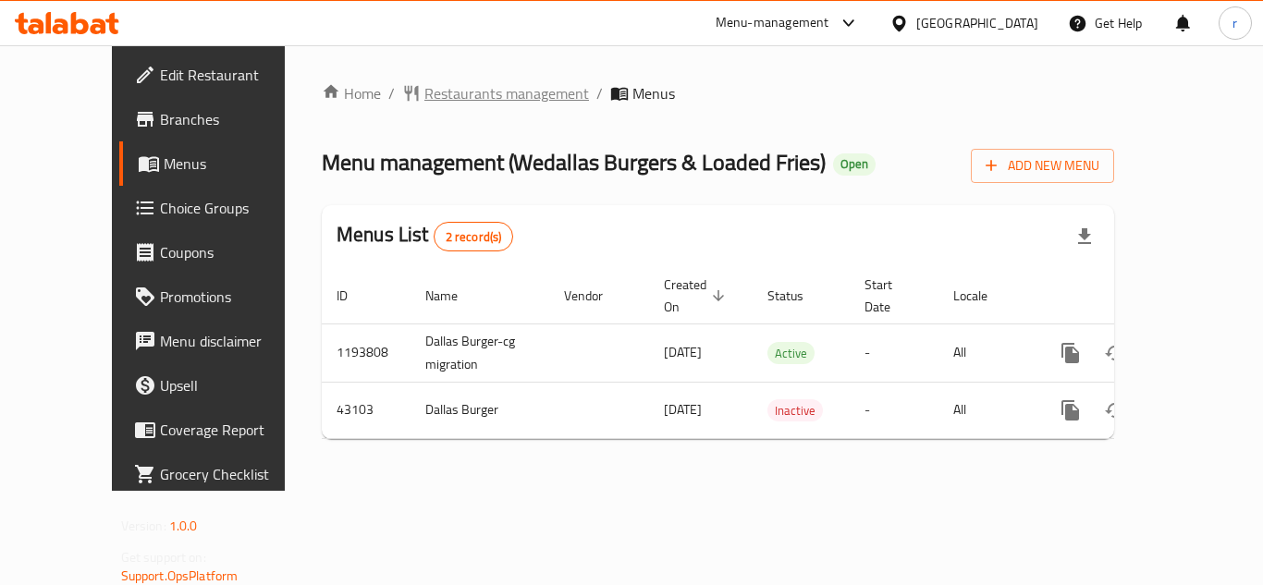
click at [424, 99] on span "Restaurants management" at bounding box center [506, 93] width 165 height 22
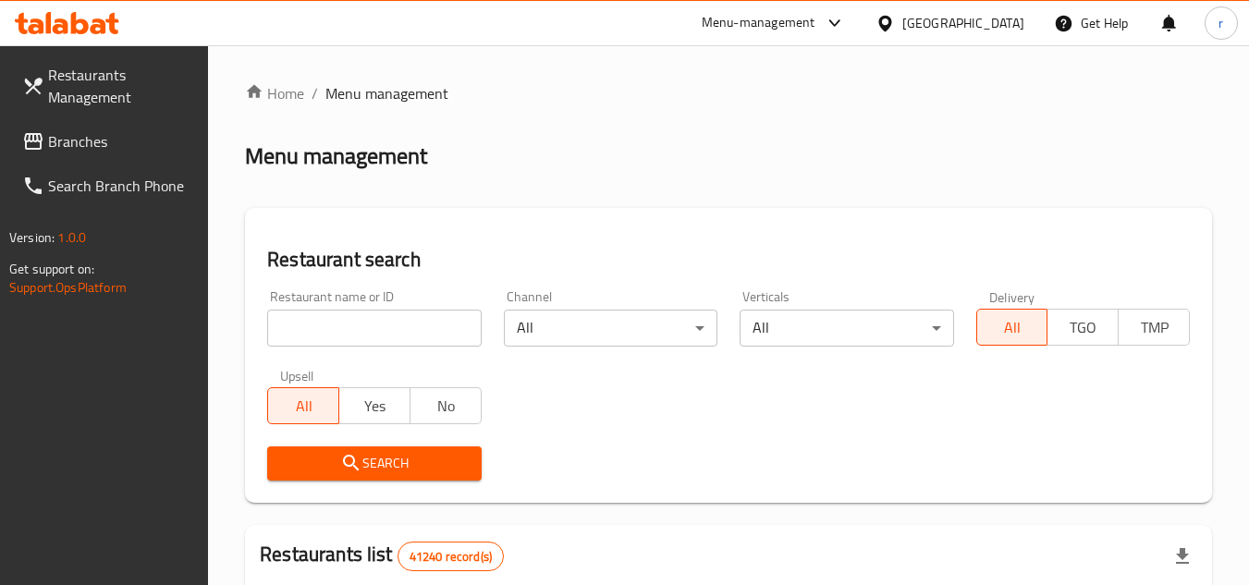
click at [327, 320] on input "search" at bounding box center [374, 328] width 214 height 37
paste input "22341"
type input "22341"
click at [343, 463] on icon "submit" at bounding box center [351, 463] width 22 height 22
click at [343, 463] on div at bounding box center [624, 292] width 1249 height 585
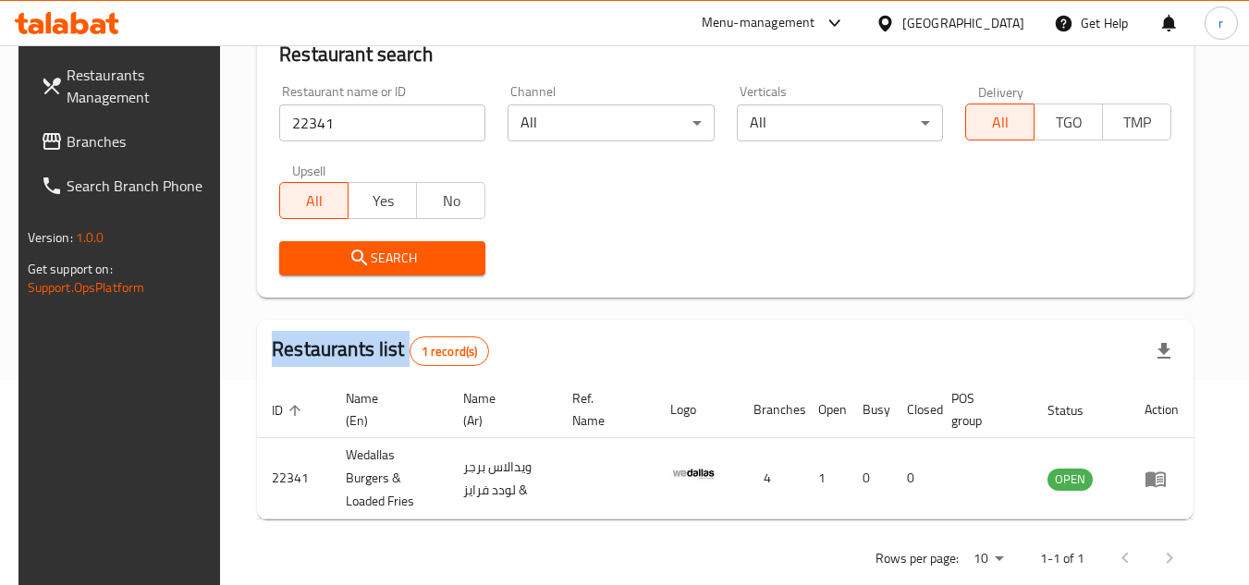
scroll to position [224, 0]
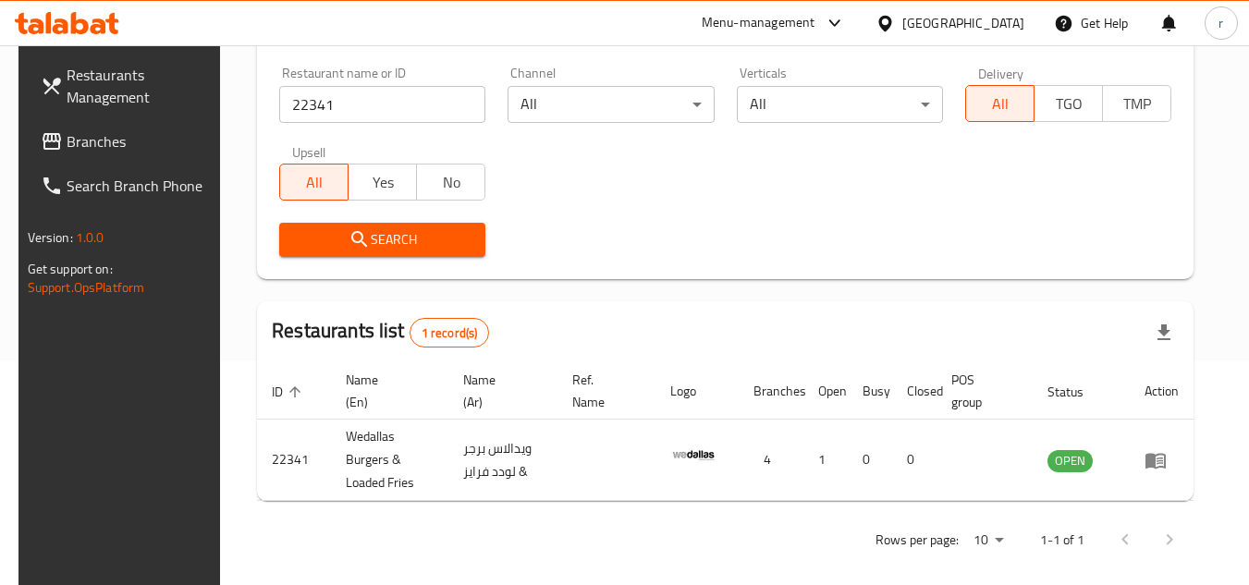
click at [621, 245] on div "Search" at bounding box center [725, 240] width 914 height 56
click at [77, 159] on link "Branches" at bounding box center [127, 141] width 202 height 44
click at [76, 159] on link "Branches" at bounding box center [127, 141] width 202 height 44
click at [82, 147] on span "Branches" at bounding box center [140, 141] width 146 height 22
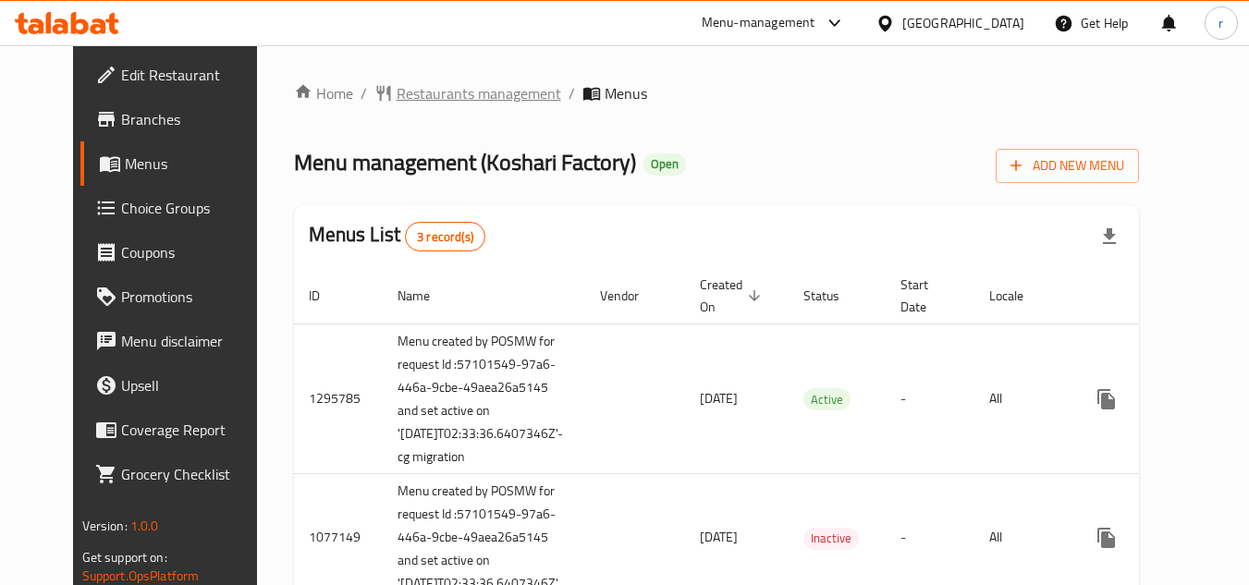
click at [397, 101] on span "Restaurants management" at bounding box center [479, 93] width 165 height 22
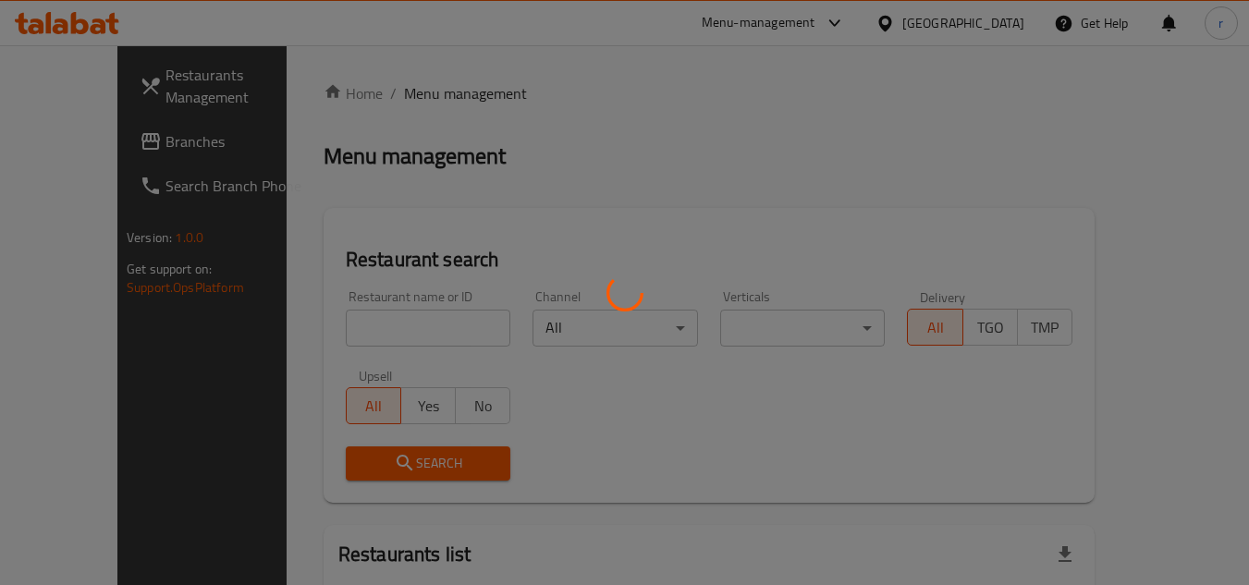
click at [305, 307] on div at bounding box center [624, 292] width 1249 height 585
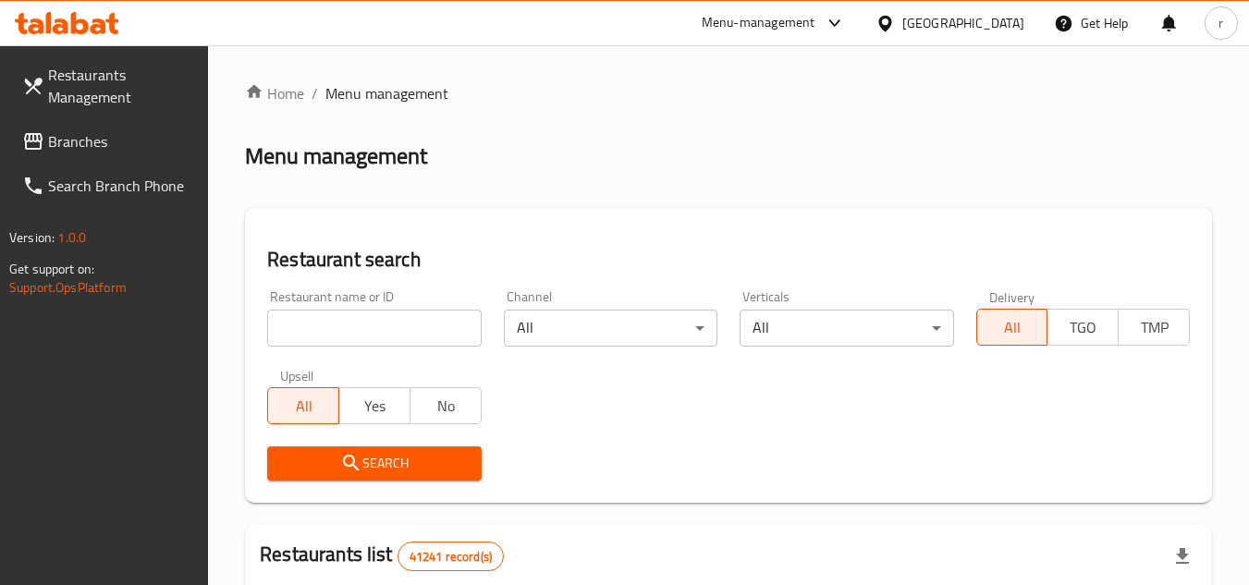
click at [316, 321] on div at bounding box center [624, 292] width 1249 height 585
click at [316, 321] on input "search" at bounding box center [374, 328] width 214 height 37
paste input "662508"
type input "662508"
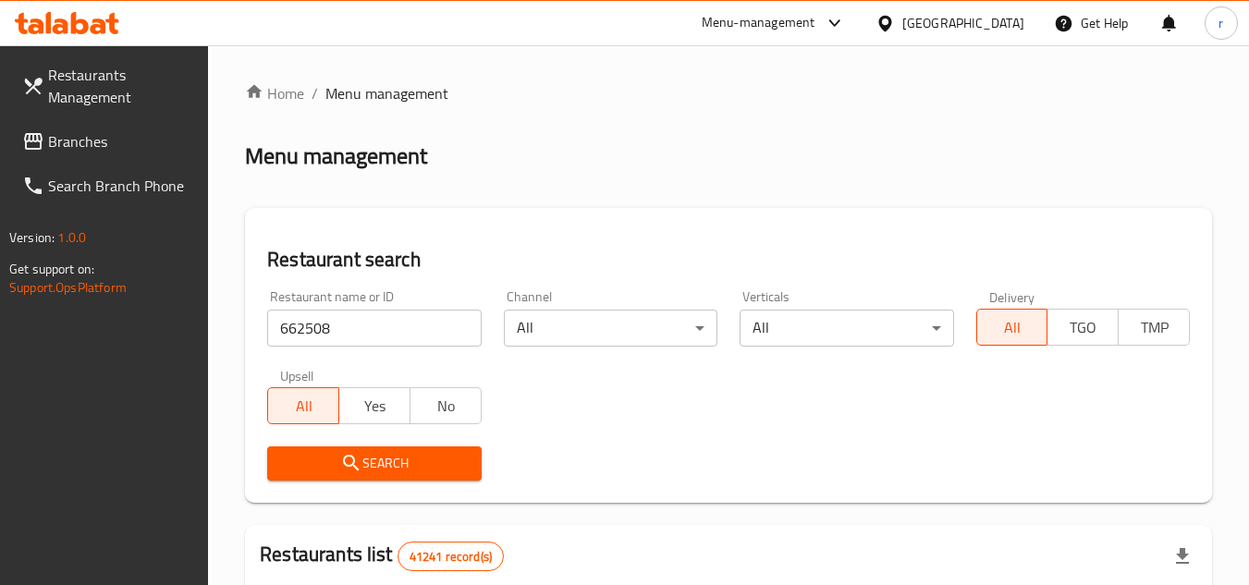
click at [326, 464] on span "Search" at bounding box center [374, 463] width 184 height 23
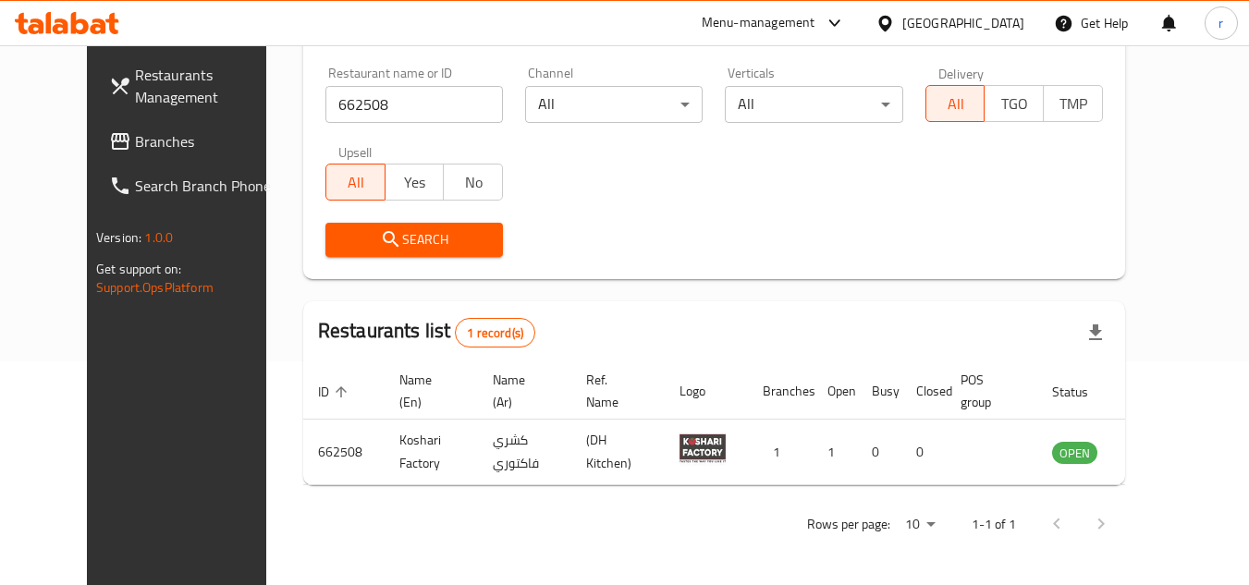
scroll to position [224, 0]
